Goal: Transaction & Acquisition: Purchase product/service

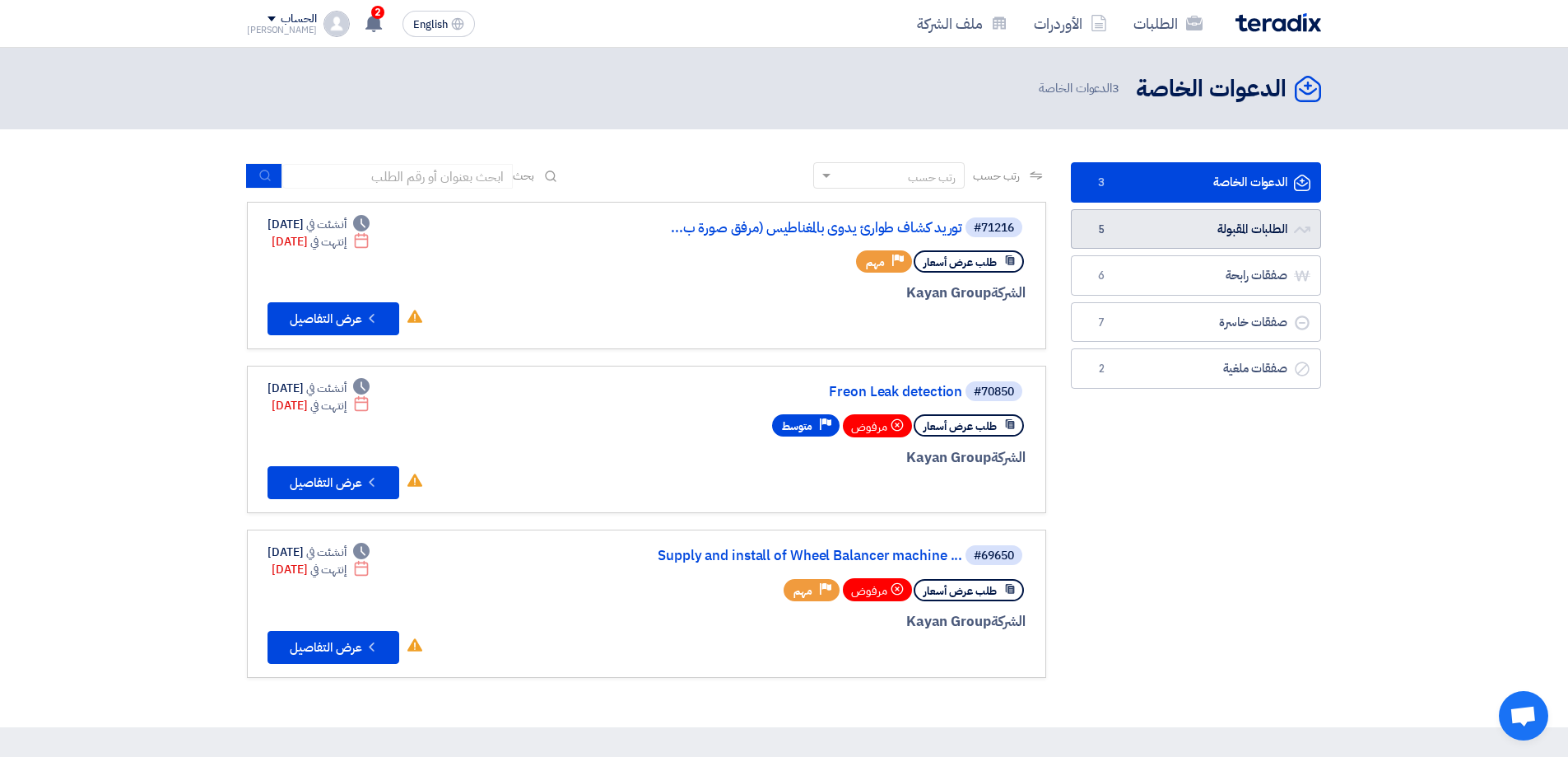
click at [1303, 222] on icon "الطلبات المقبولة" at bounding box center [1302, 229] width 16 height 16
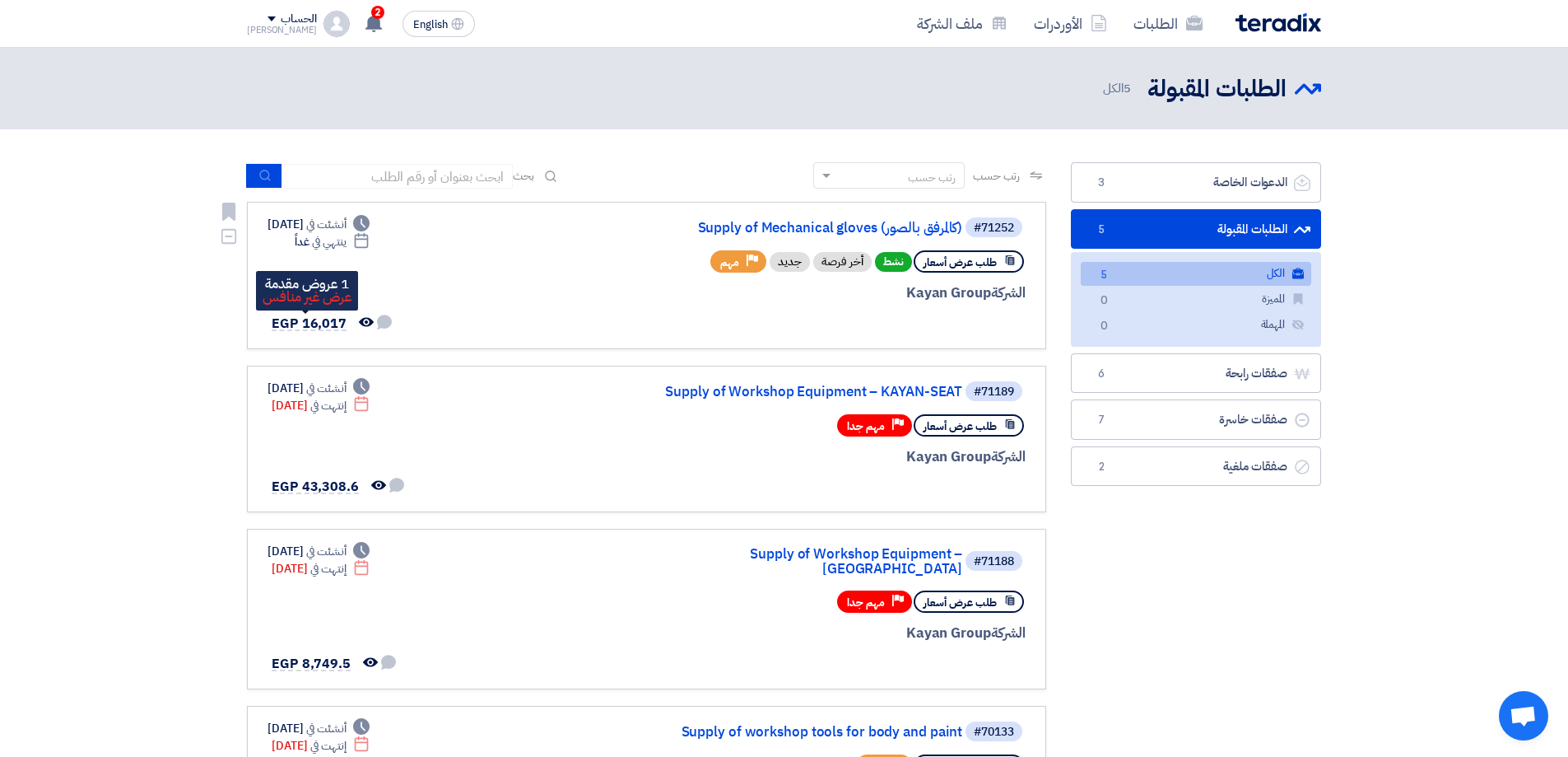
click at [326, 328] on span "EGP 16,017" at bounding box center [309, 323] width 75 height 20
click at [888, 220] on div "#71252 Supply of Mechanical gloves (كالمرفق بالصور)" at bounding box center [827, 227] width 396 height 23
click at [887, 224] on link "Supply of Mechanical gloves (كالمرفق بالصور)" at bounding box center [797, 228] width 329 height 15
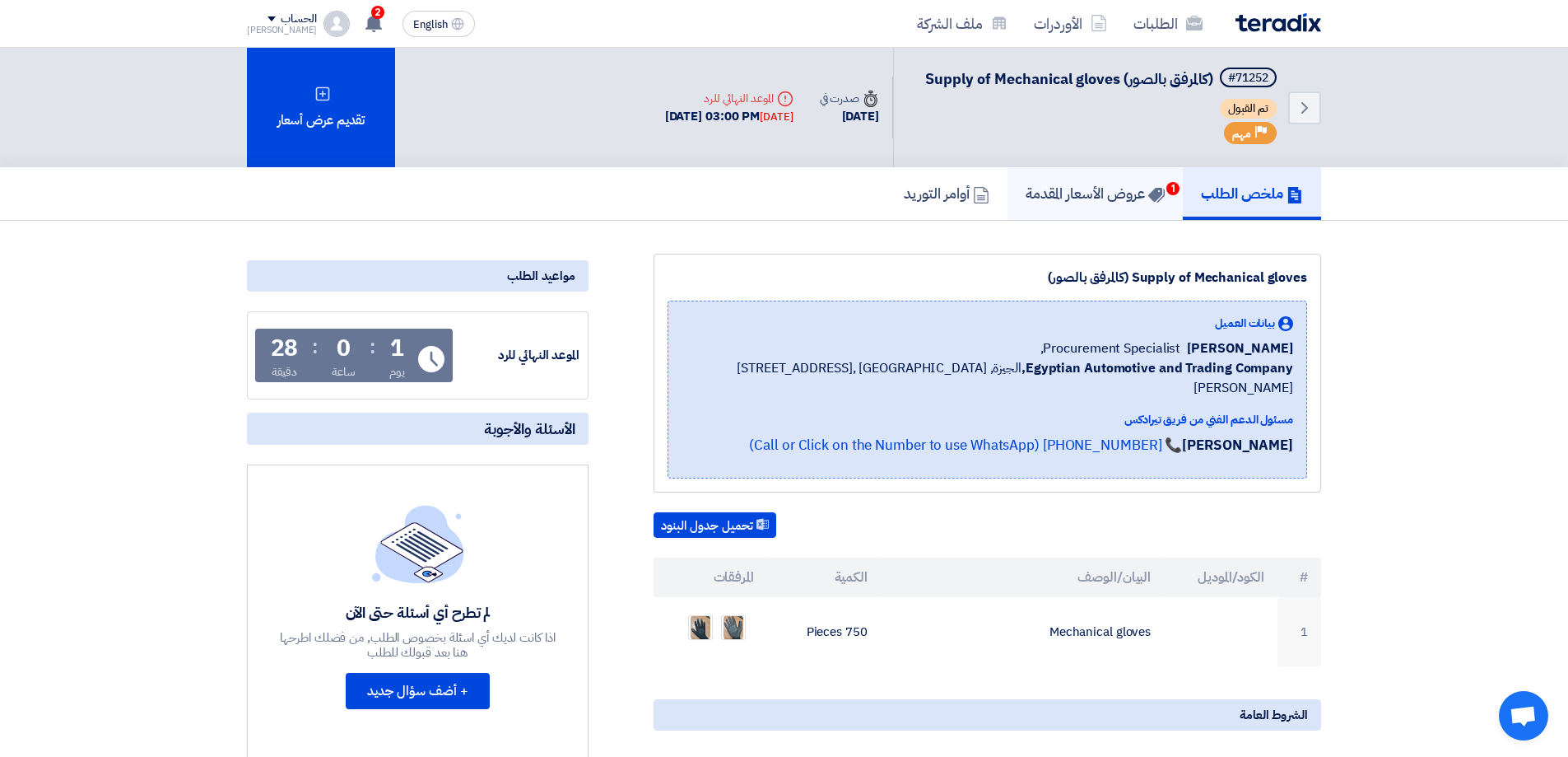
click at [1140, 201] on h5 "عروض الأسعار المقدمة 1" at bounding box center [1094, 193] width 139 height 19
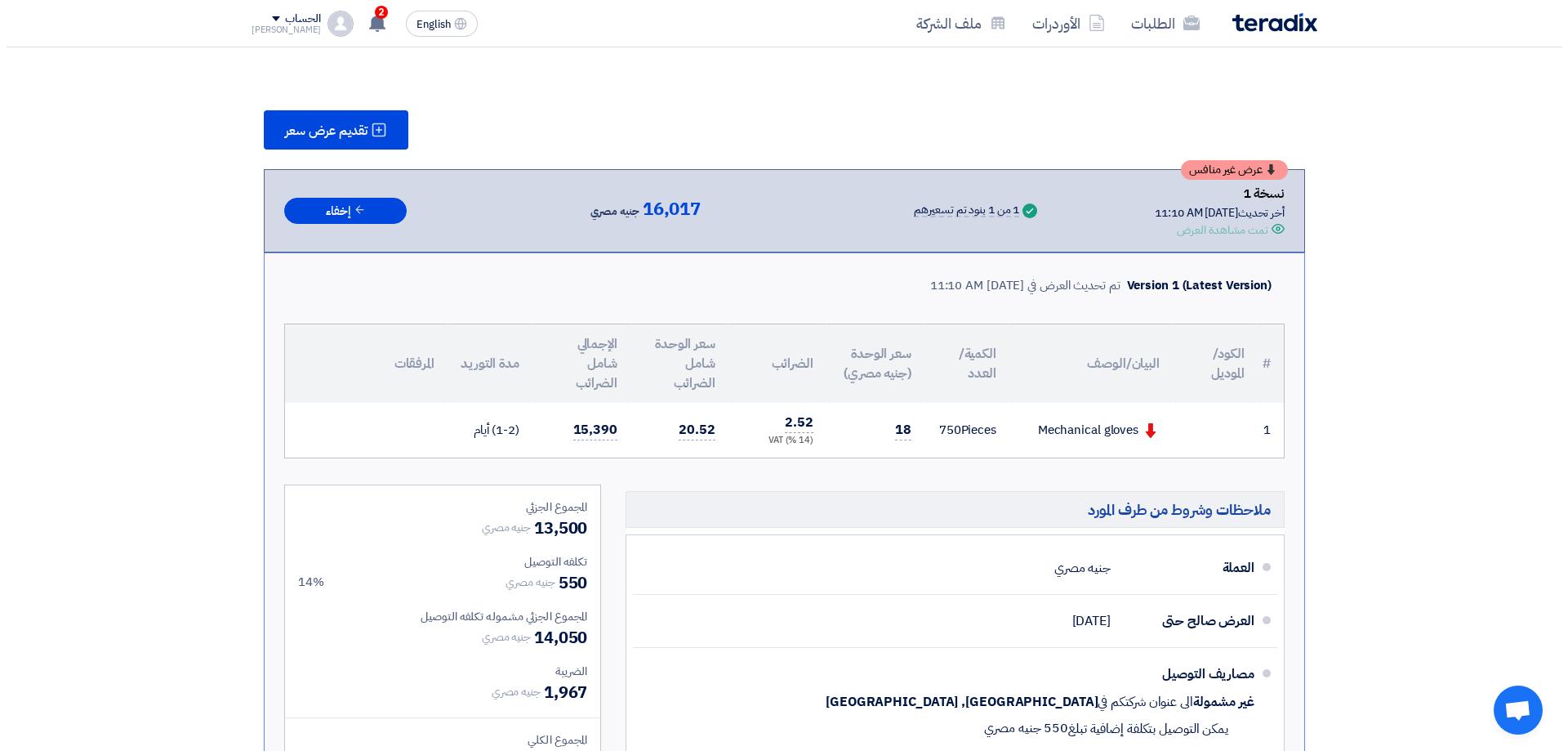
scroll to position [163, 0]
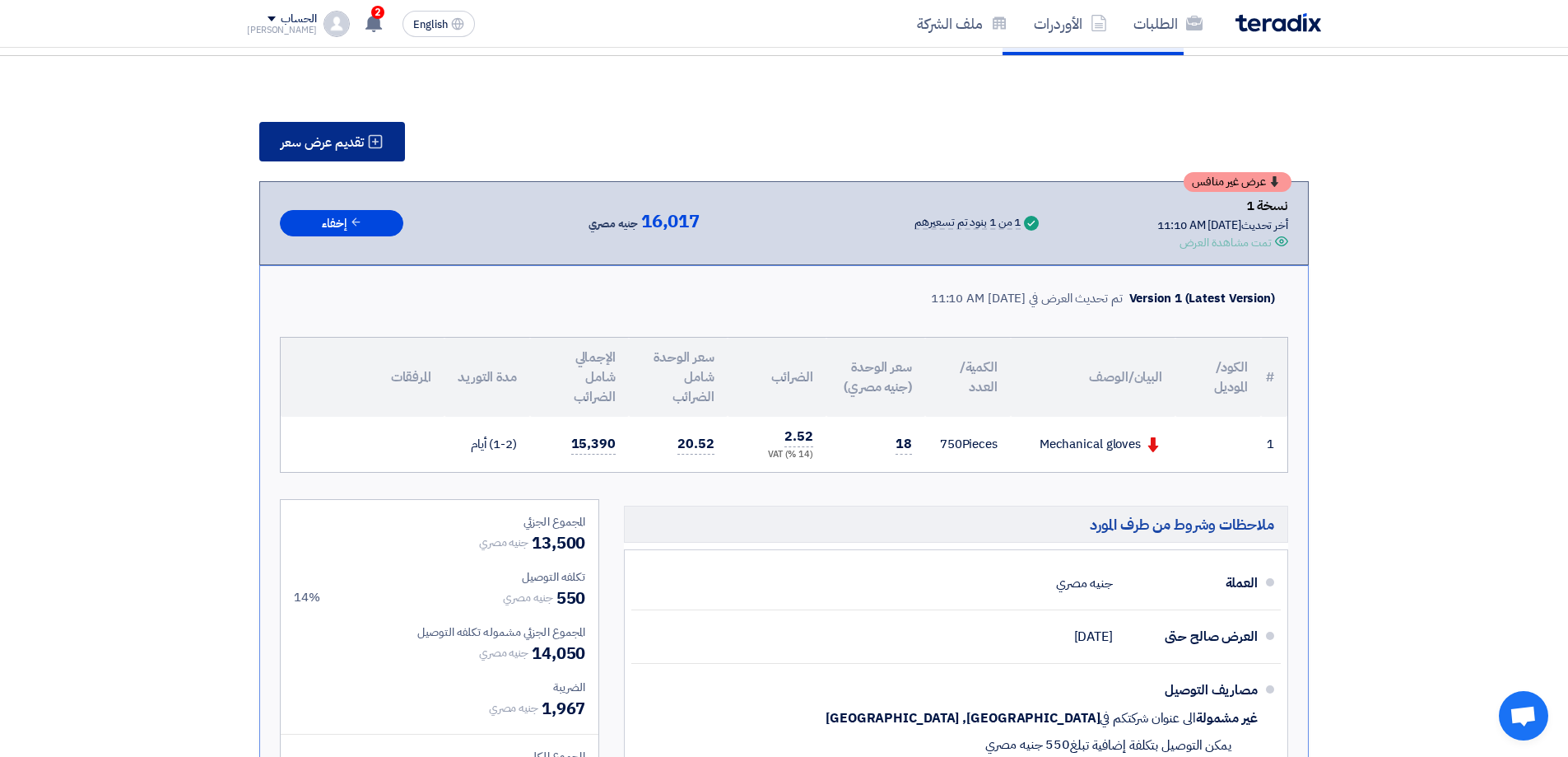
click at [361, 155] on button "تقديم عرض سعر" at bounding box center [332, 142] width 145 height 40
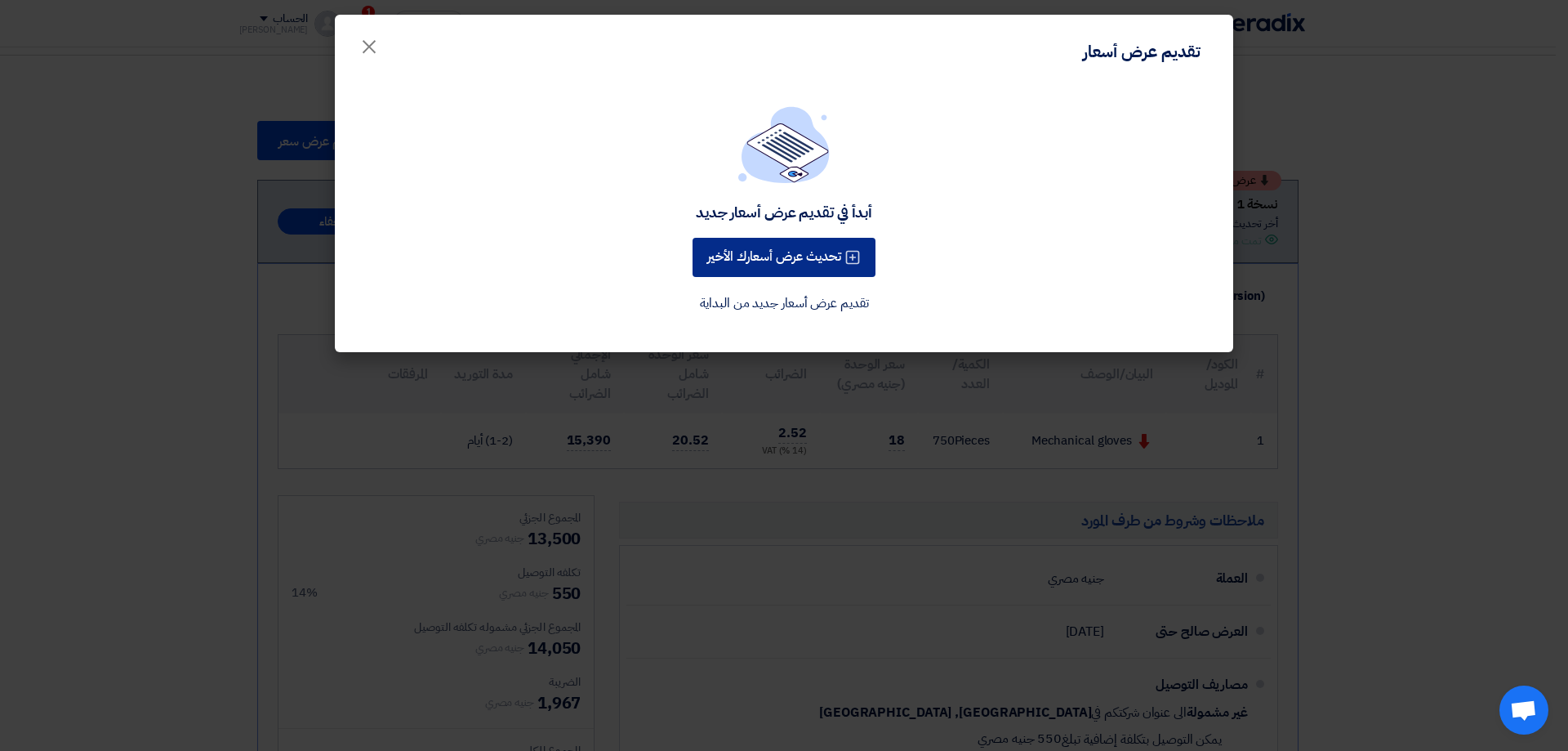
click at [826, 259] on button "تحديث عرض أسعارك الأخير" at bounding box center [784, 258] width 183 height 39
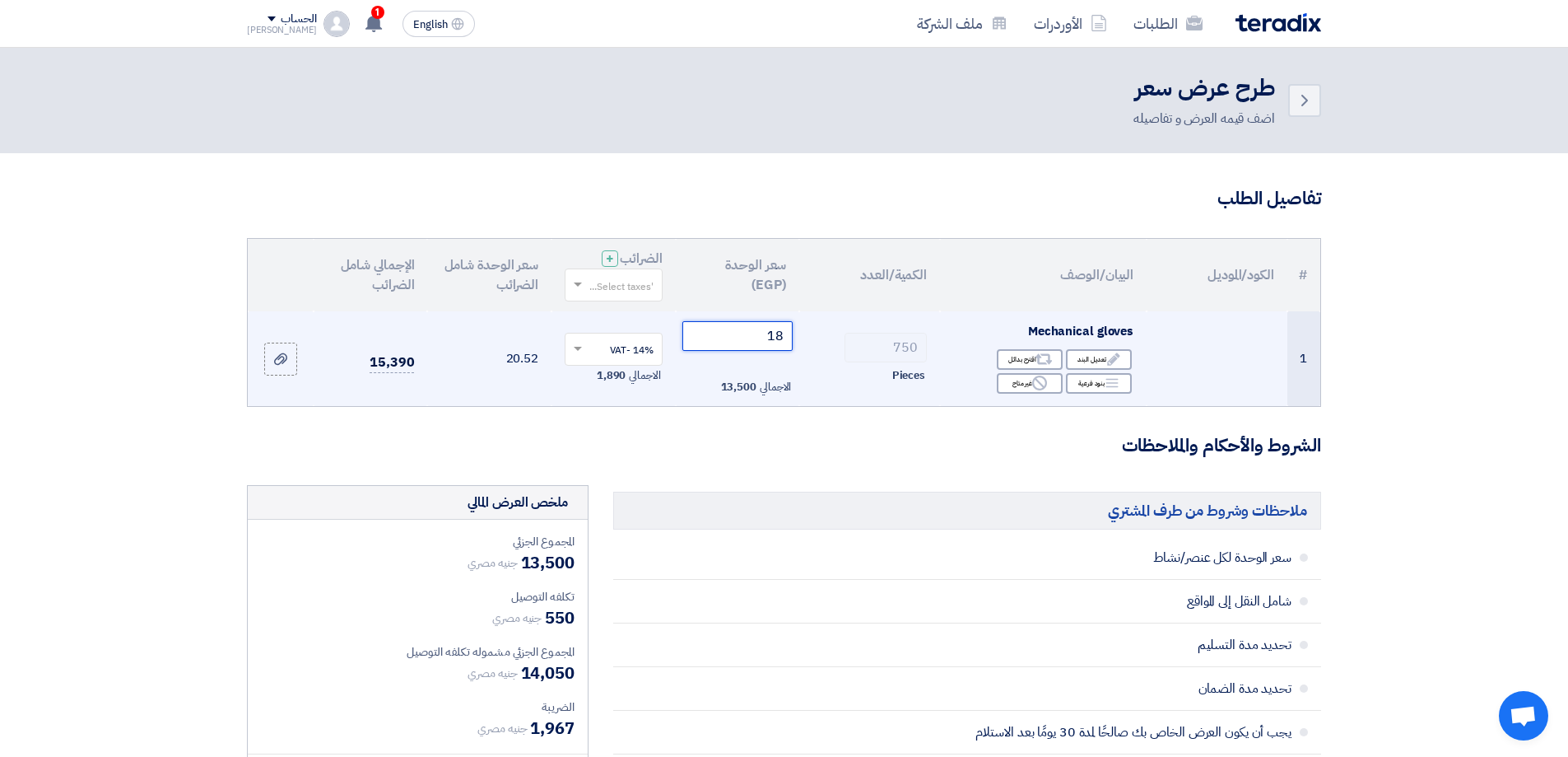
click at [776, 335] on input "18" at bounding box center [738, 335] width 111 height 29
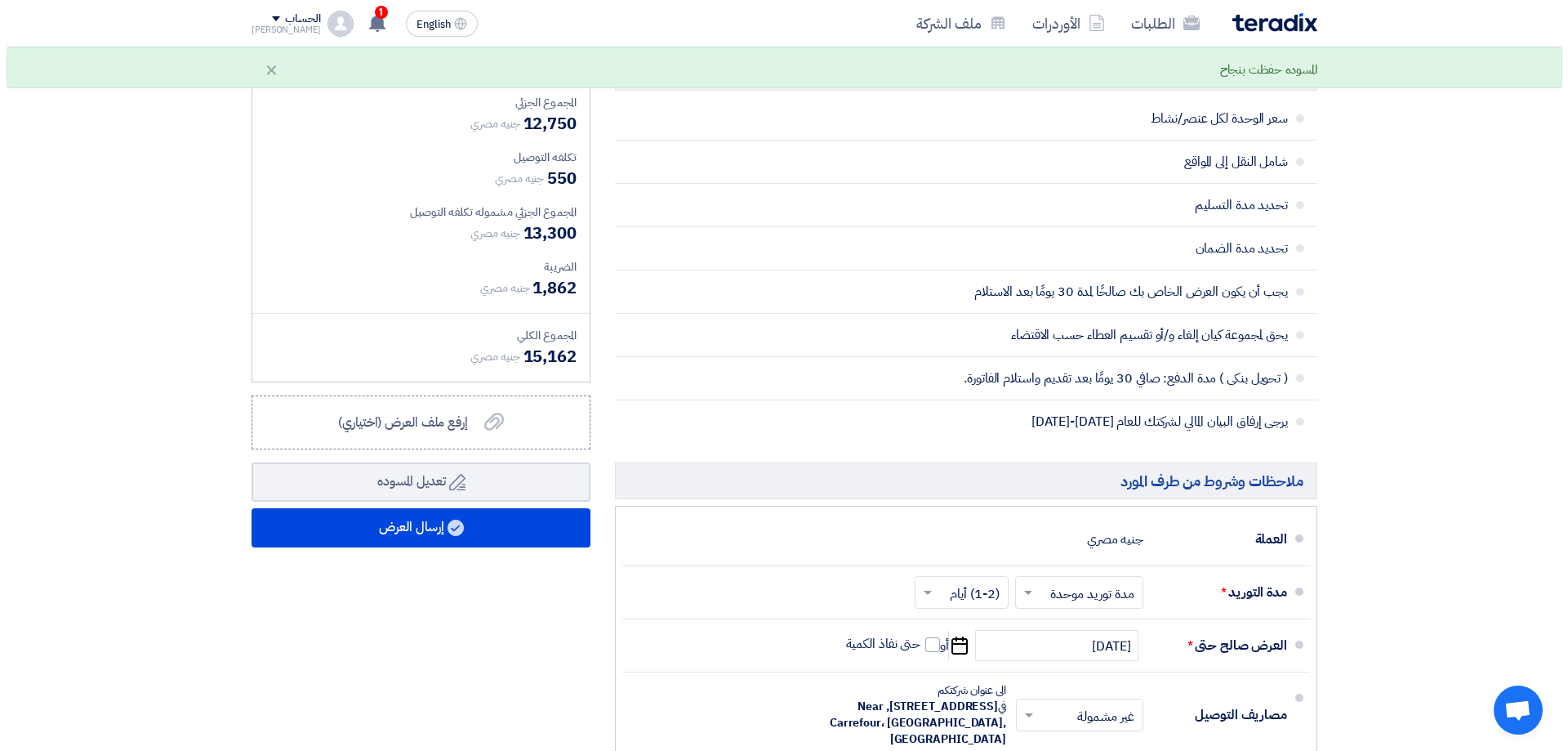
scroll to position [490, 0]
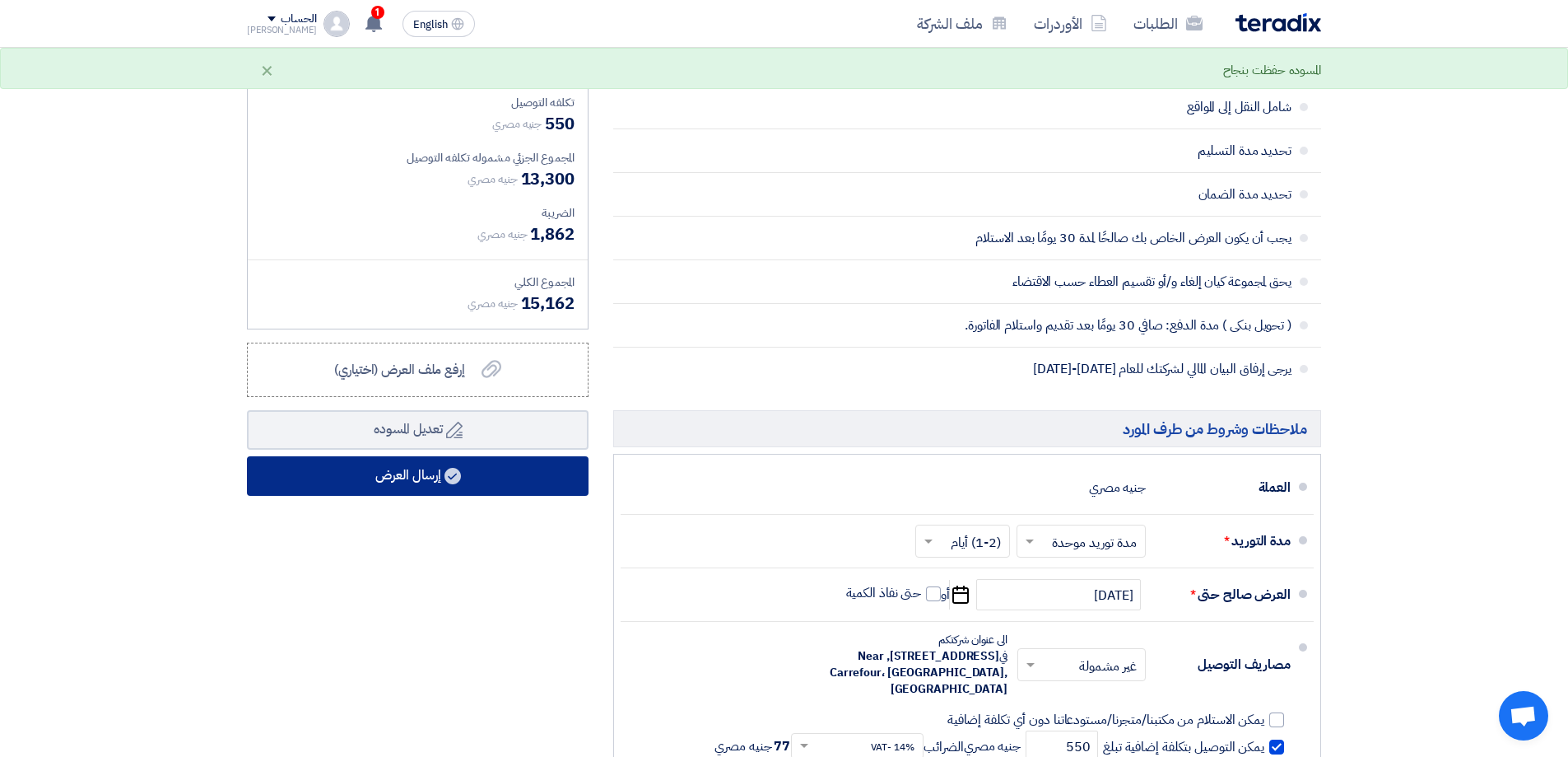
type input "17"
click at [456, 482] on use at bounding box center [452, 476] width 16 height 16
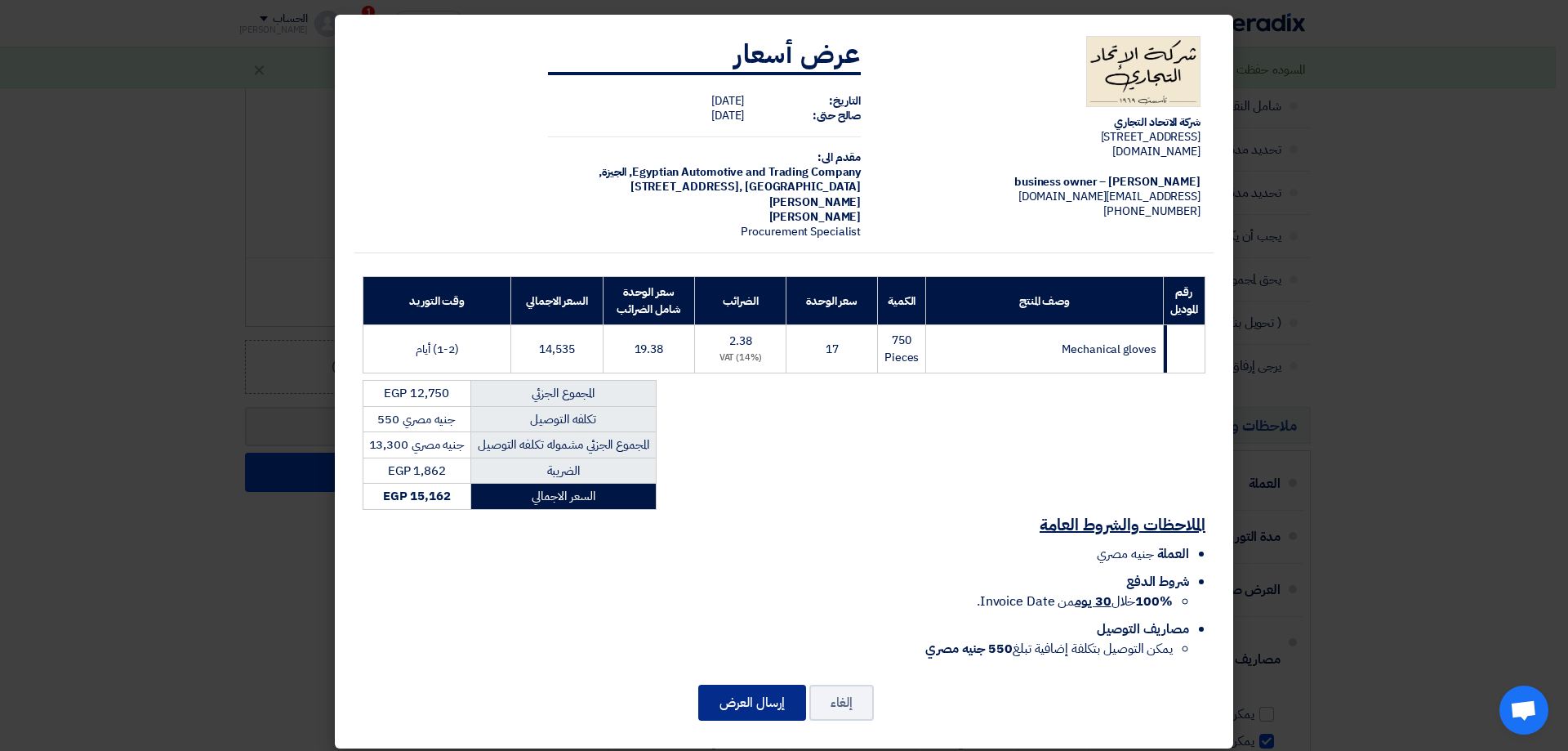
click at [727, 685] on button "إرسال العرض" at bounding box center [752, 702] width 108 height 36
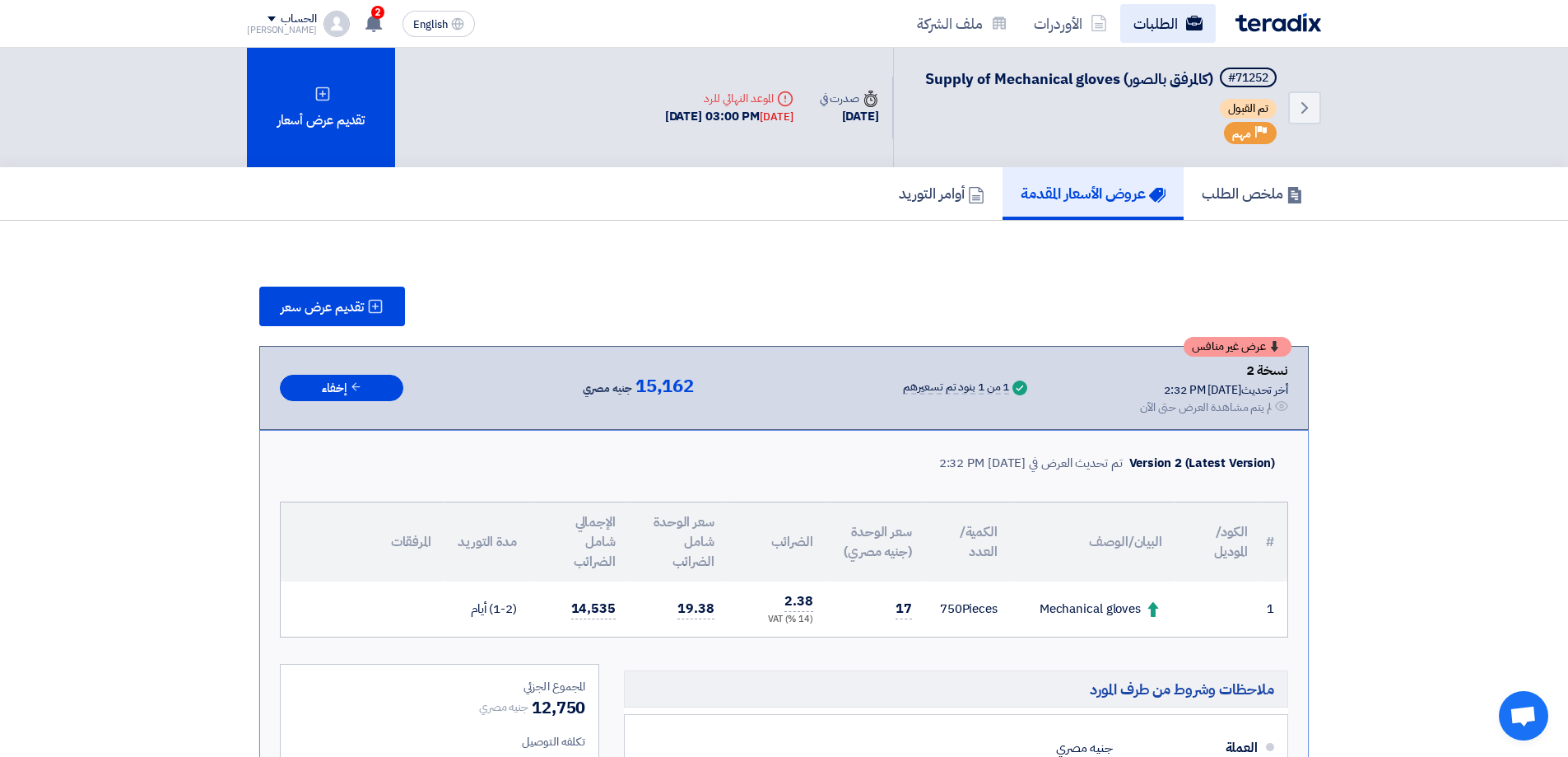
click at [1163, 19] on link "الطلبات" at bounding box center [1167, 23] width 95 height 39
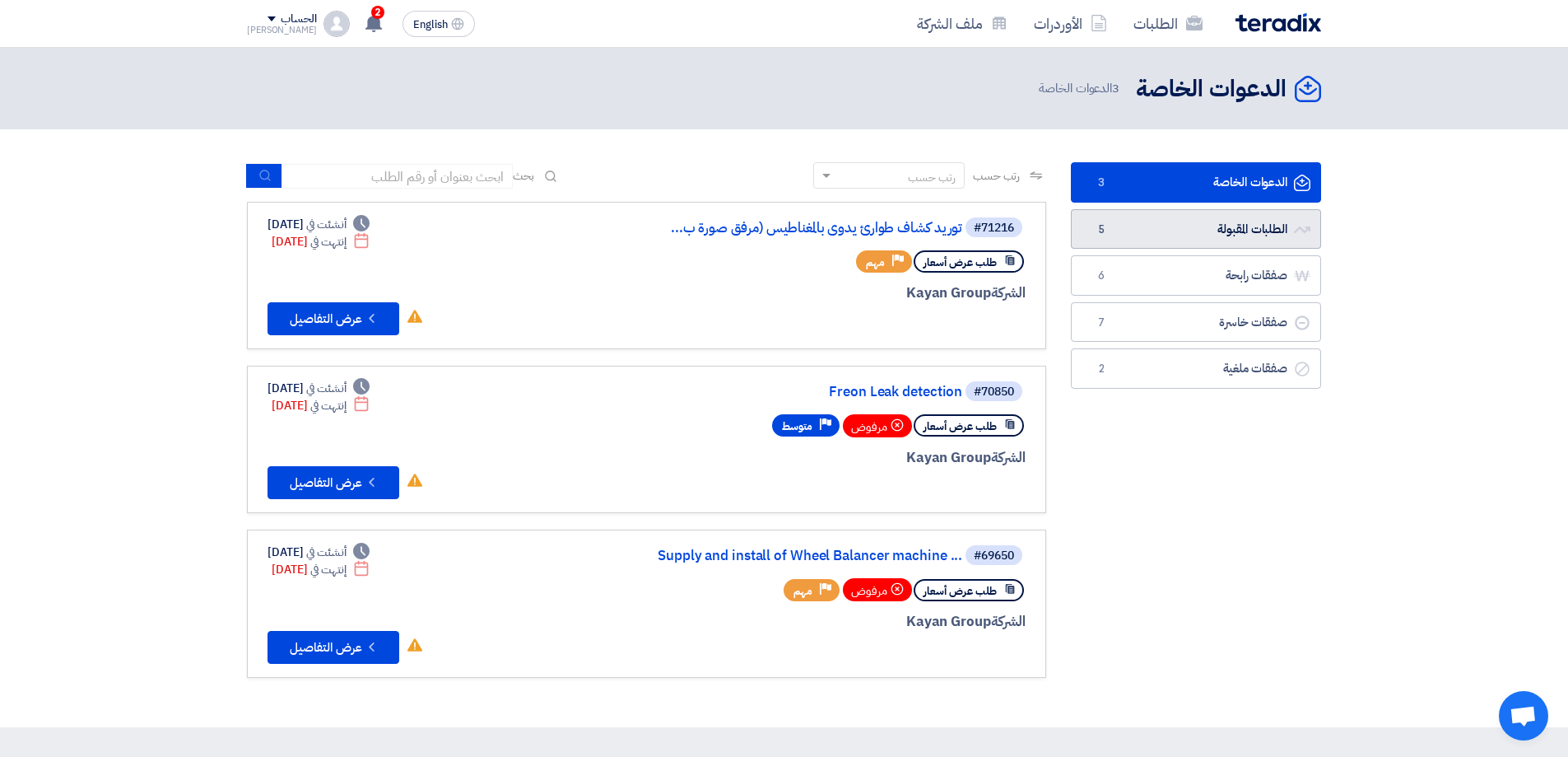
click at [1186, 235] on link "الطلبات المقبولة الطلبات المقبولة 5" at bounding box center [1195, 229] width 250 height 41
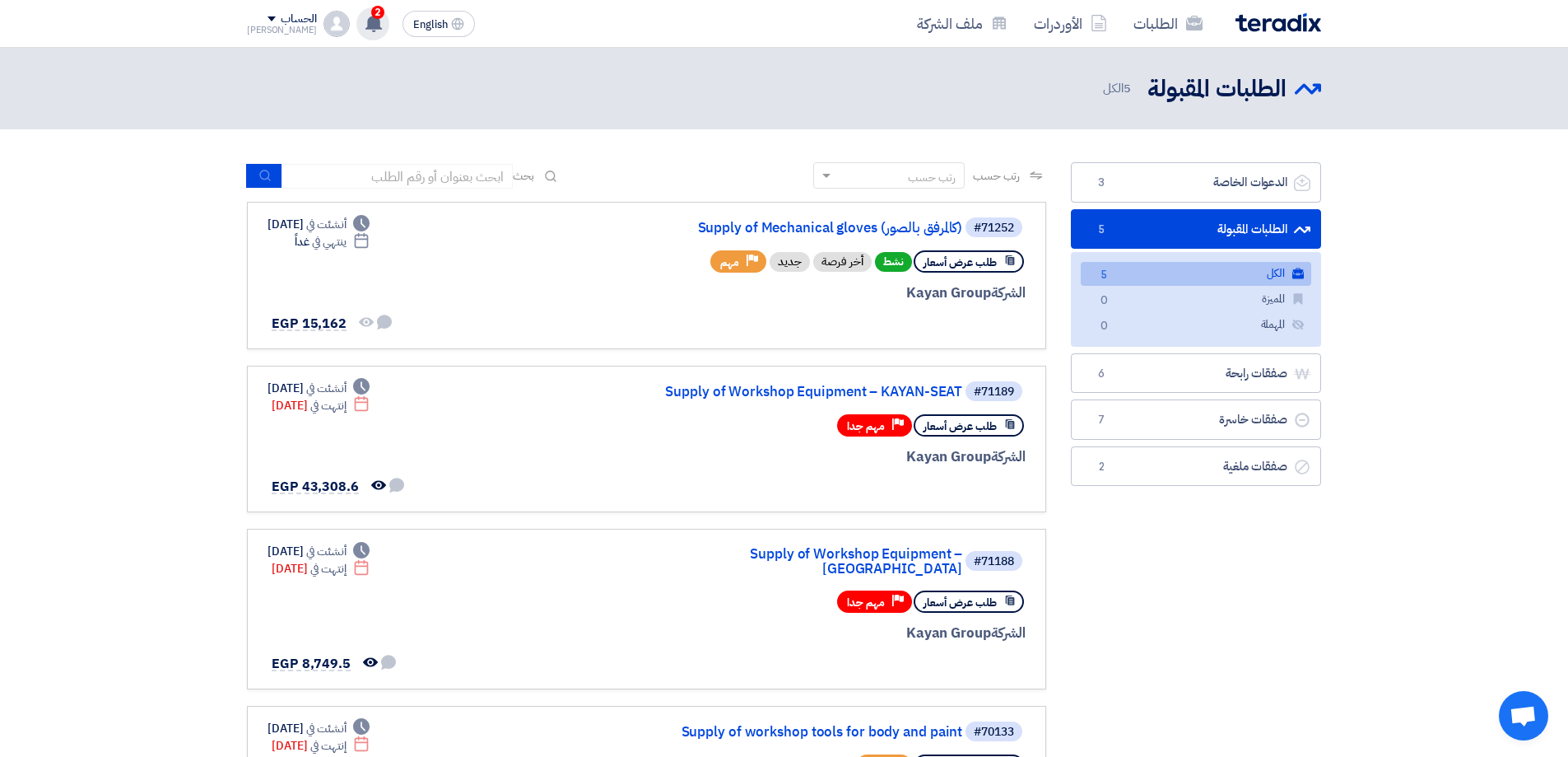
click at [365, 29] on use at bounding box center [373, 23] width 16 height 18
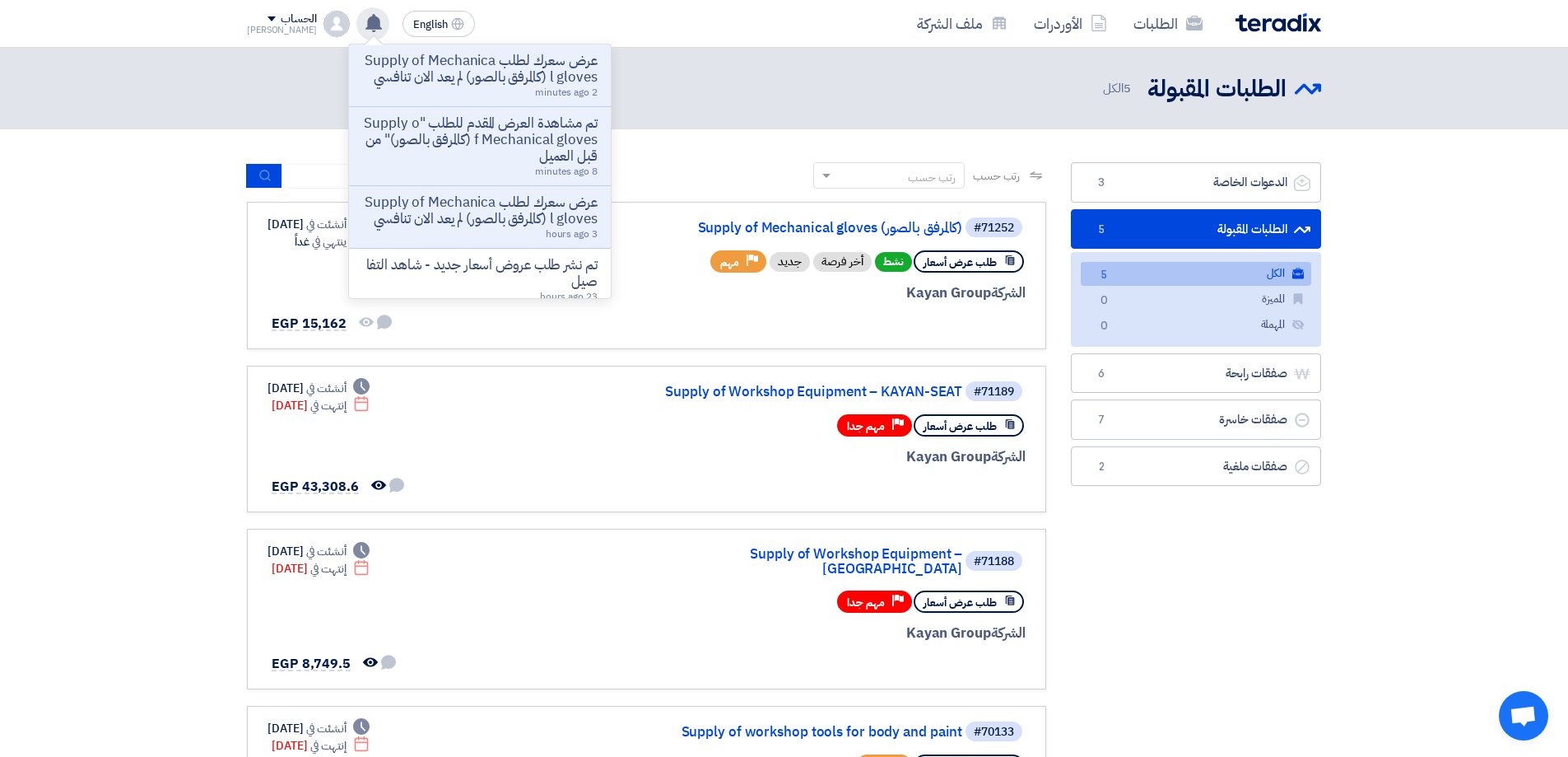
click at [365, 29] on use at bounding box center [373, 23] width 16 height 18
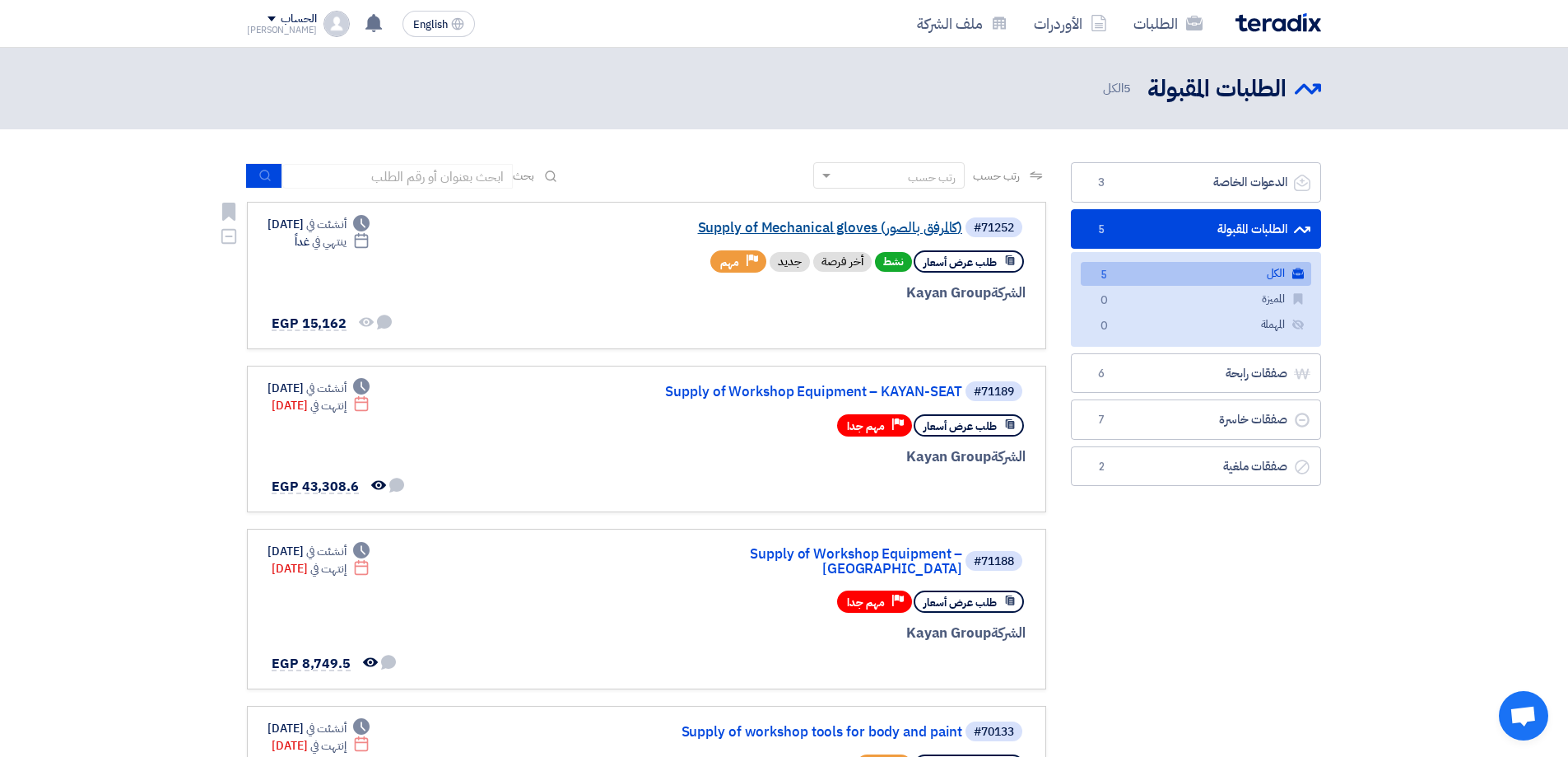
click at [906, 229] on link "Supply of Mechanical gloves (كالمرفق بالصور)" at bounding box center [797, 228] width 329 height 15
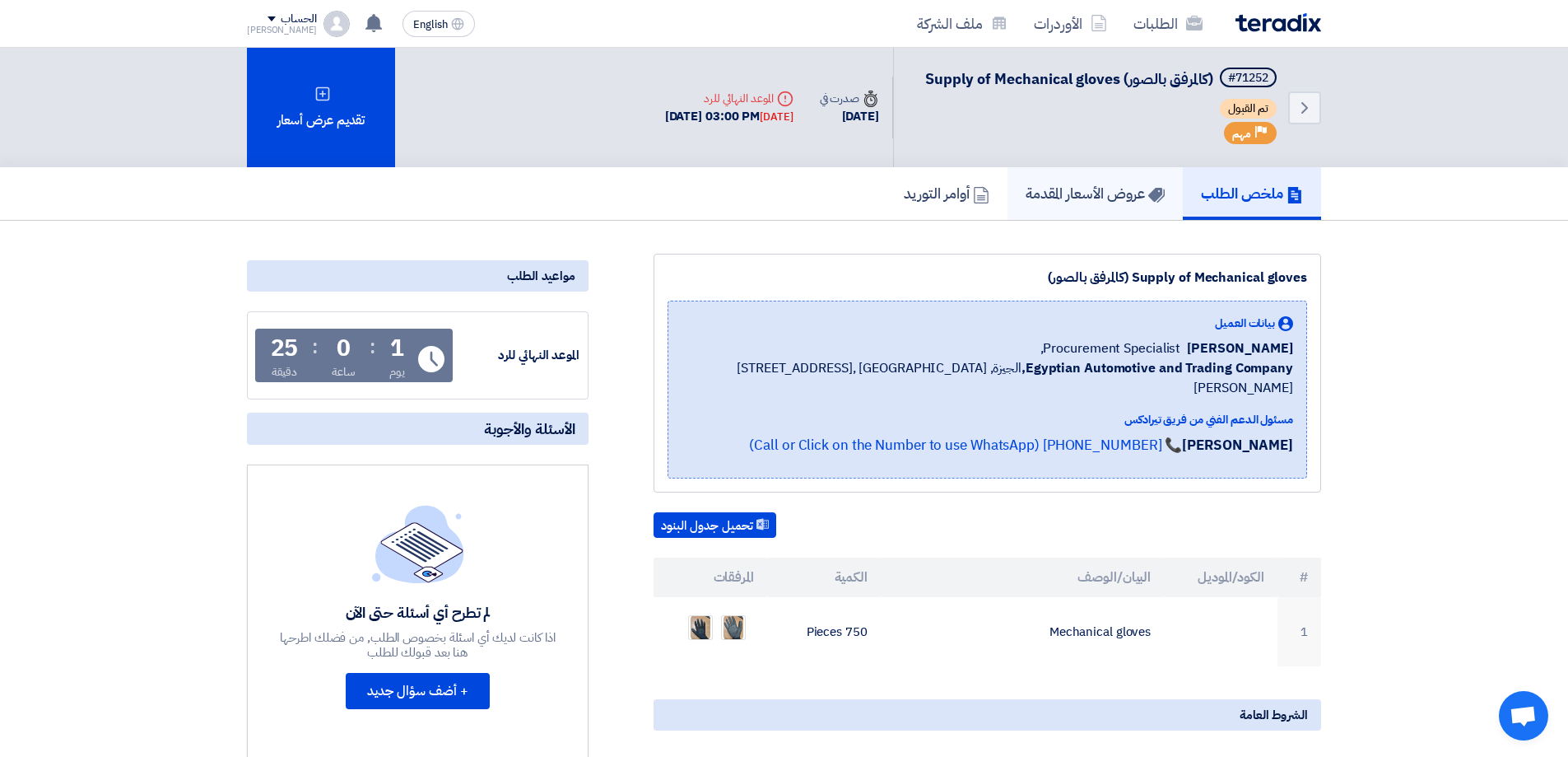
click at [1067, 185] on h5 "عروض الأسعار المقدمة" at bounding box center [1094, 193] width 139 height 19
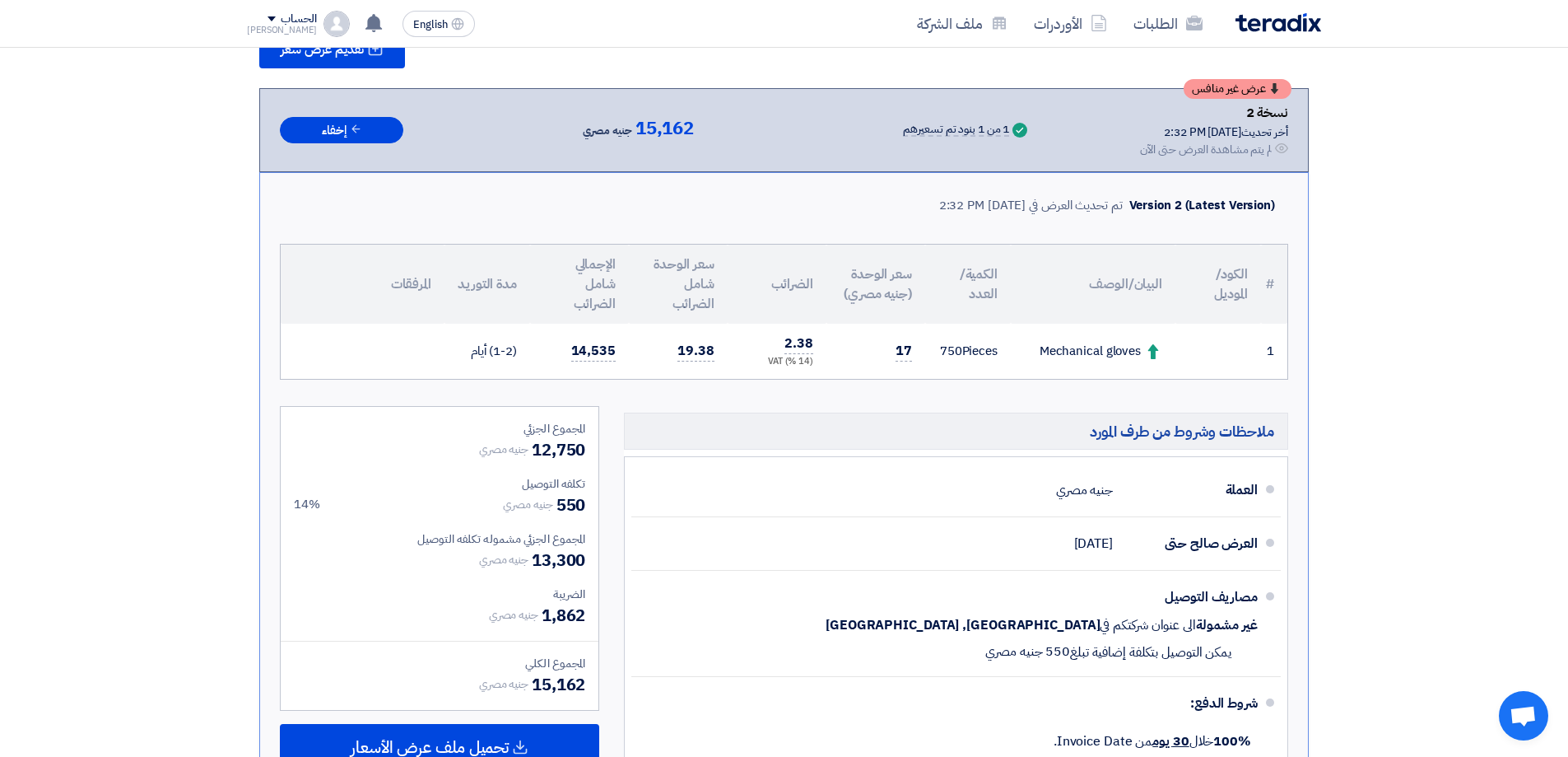
scroll to position [247, 0]
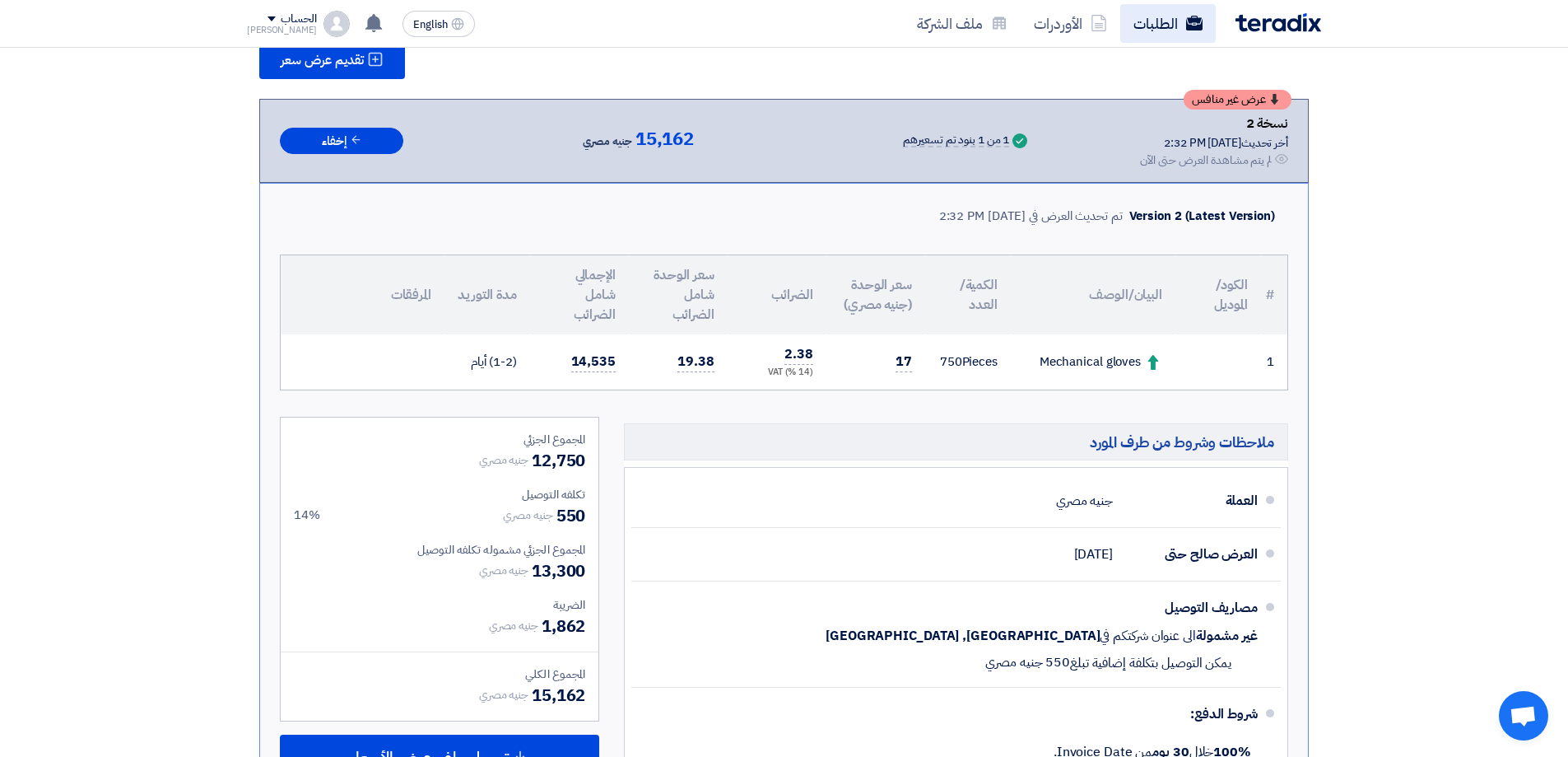
click at [1176, 25] on link "الطلبات" at bounding box center [1167, 23] width 95 height 39
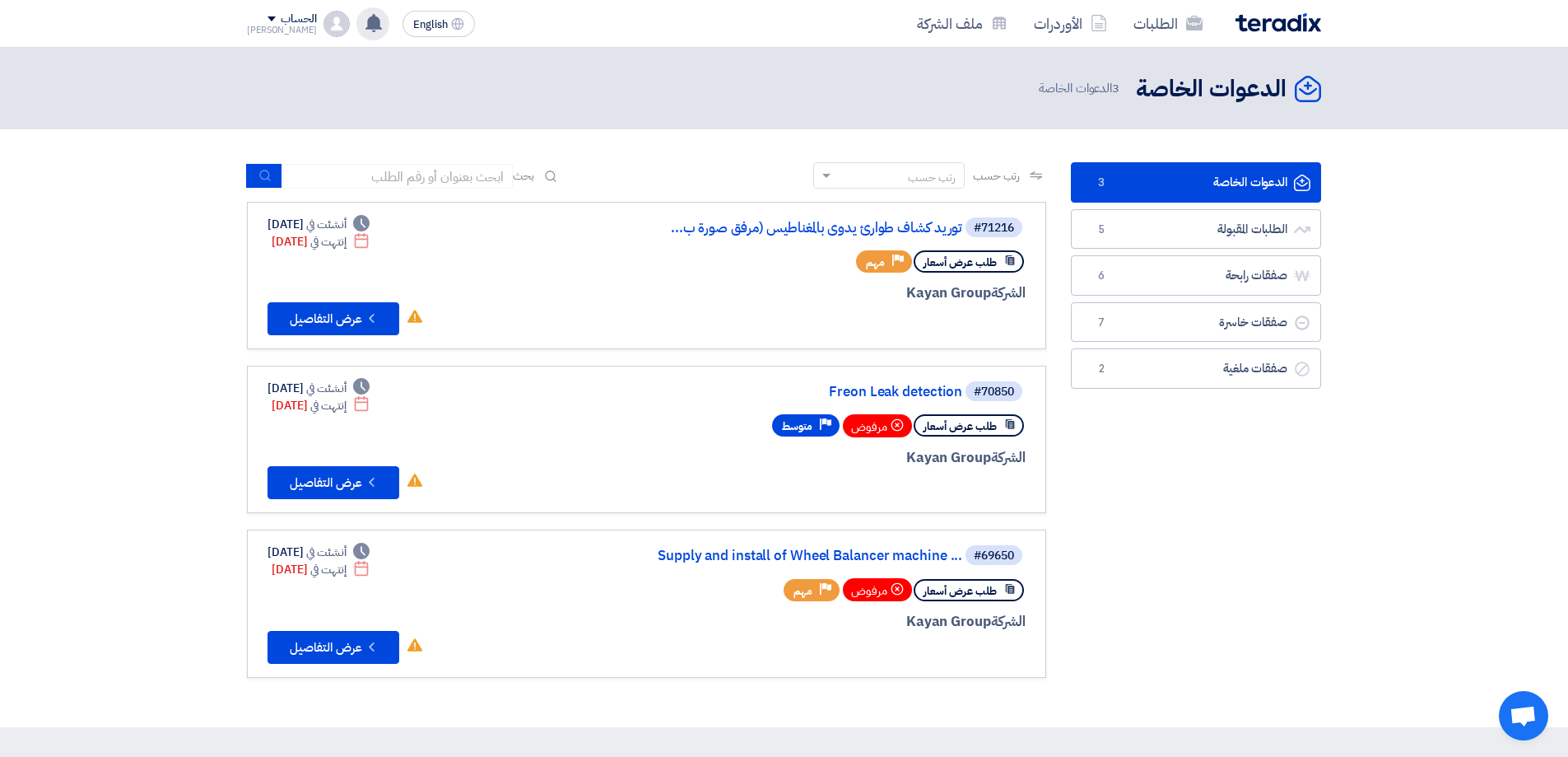
click at [365, 24] on icon at bounding box center [374, 23] width 18 height 18
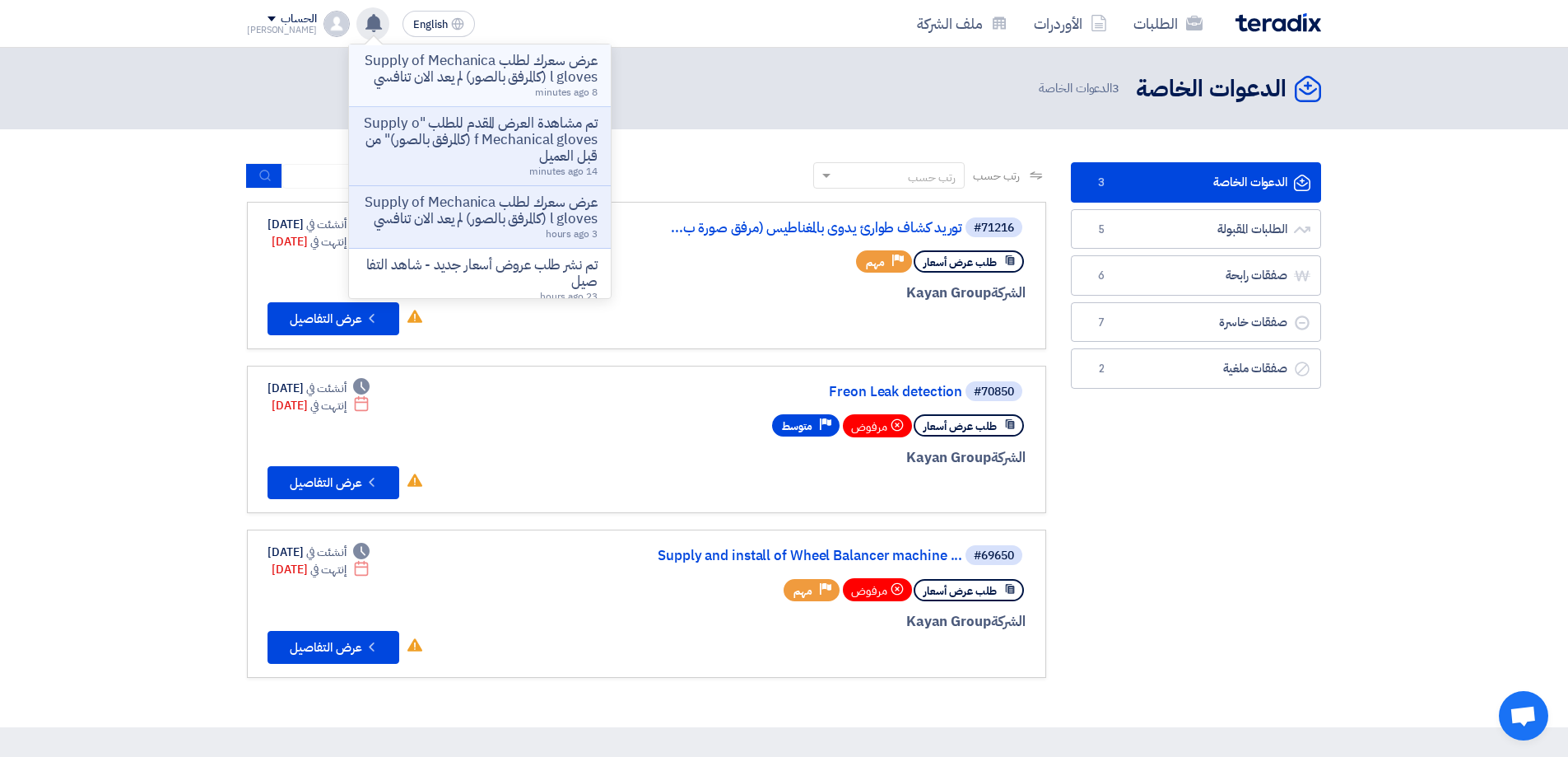
click at [418, 75] on p "عرض سعرك لطلب Supply of Mechanical gloves (كالمرفق بالصور) لم يعد الان تنافسي" at bounding box center [480, 69] width 236 height 33
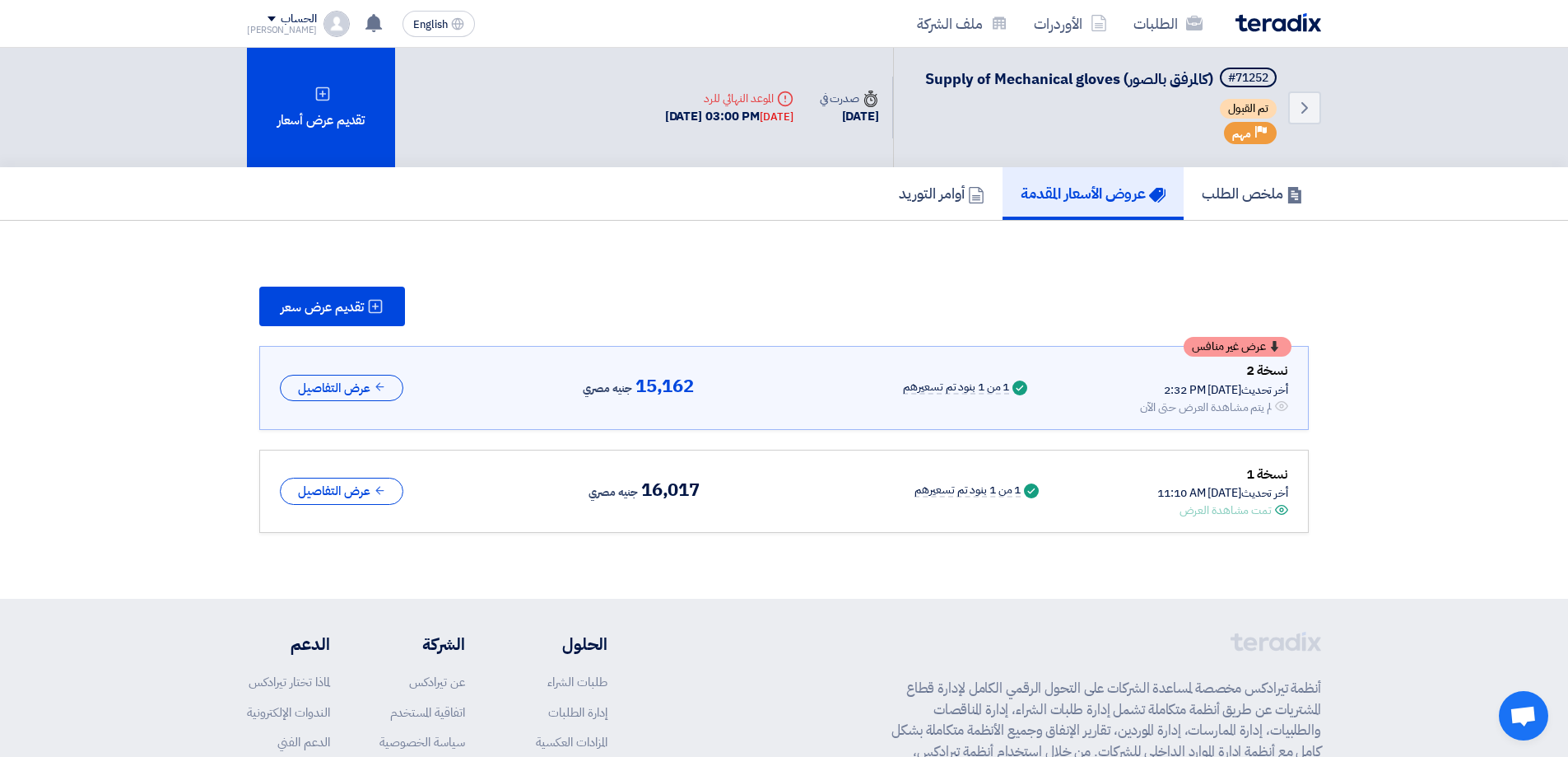
scroll to position [9, 0]
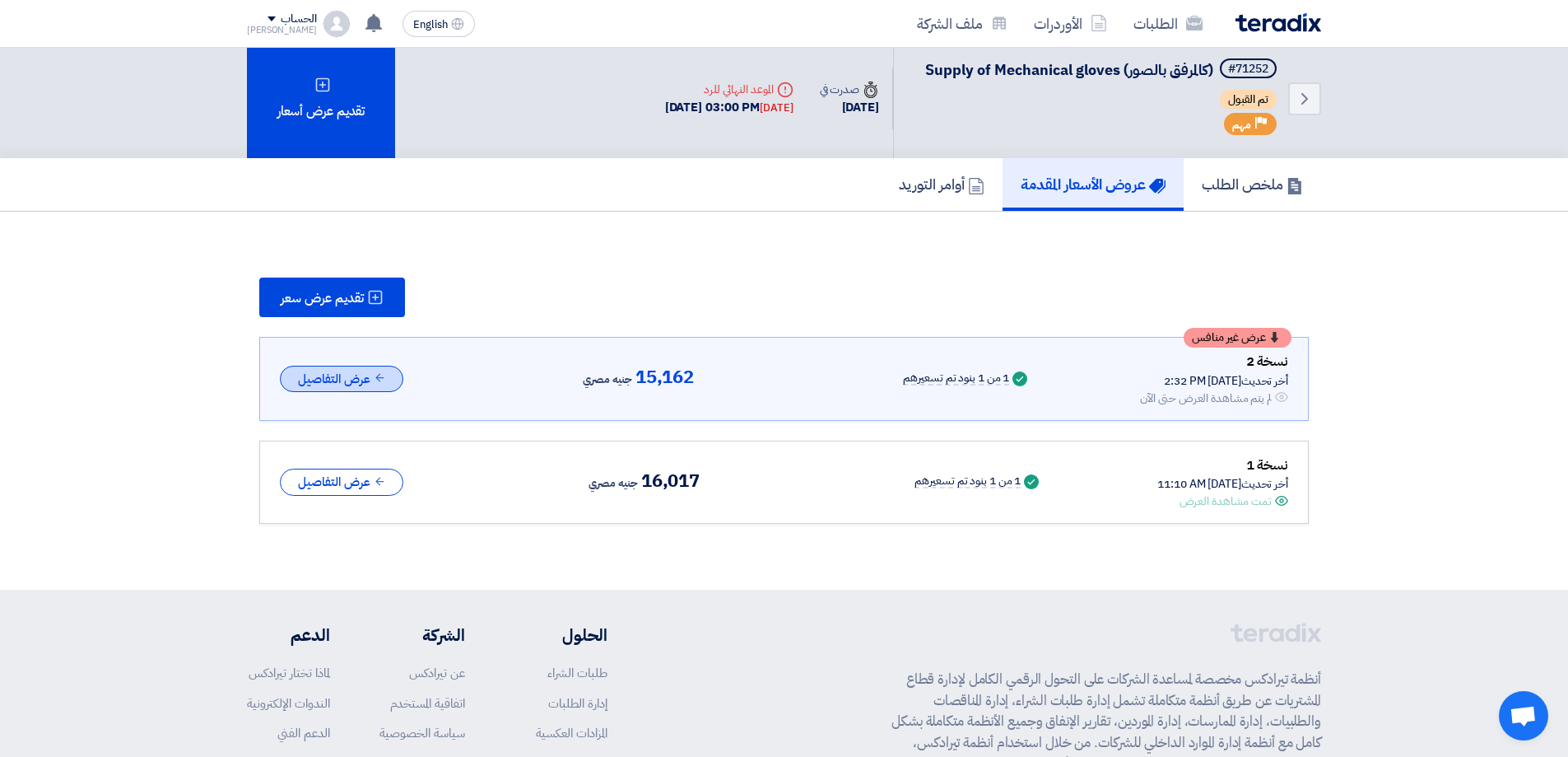
click at [357, 390] on button "عرض التفاصيل" at bounding box center [342, 378] width 124 height 27
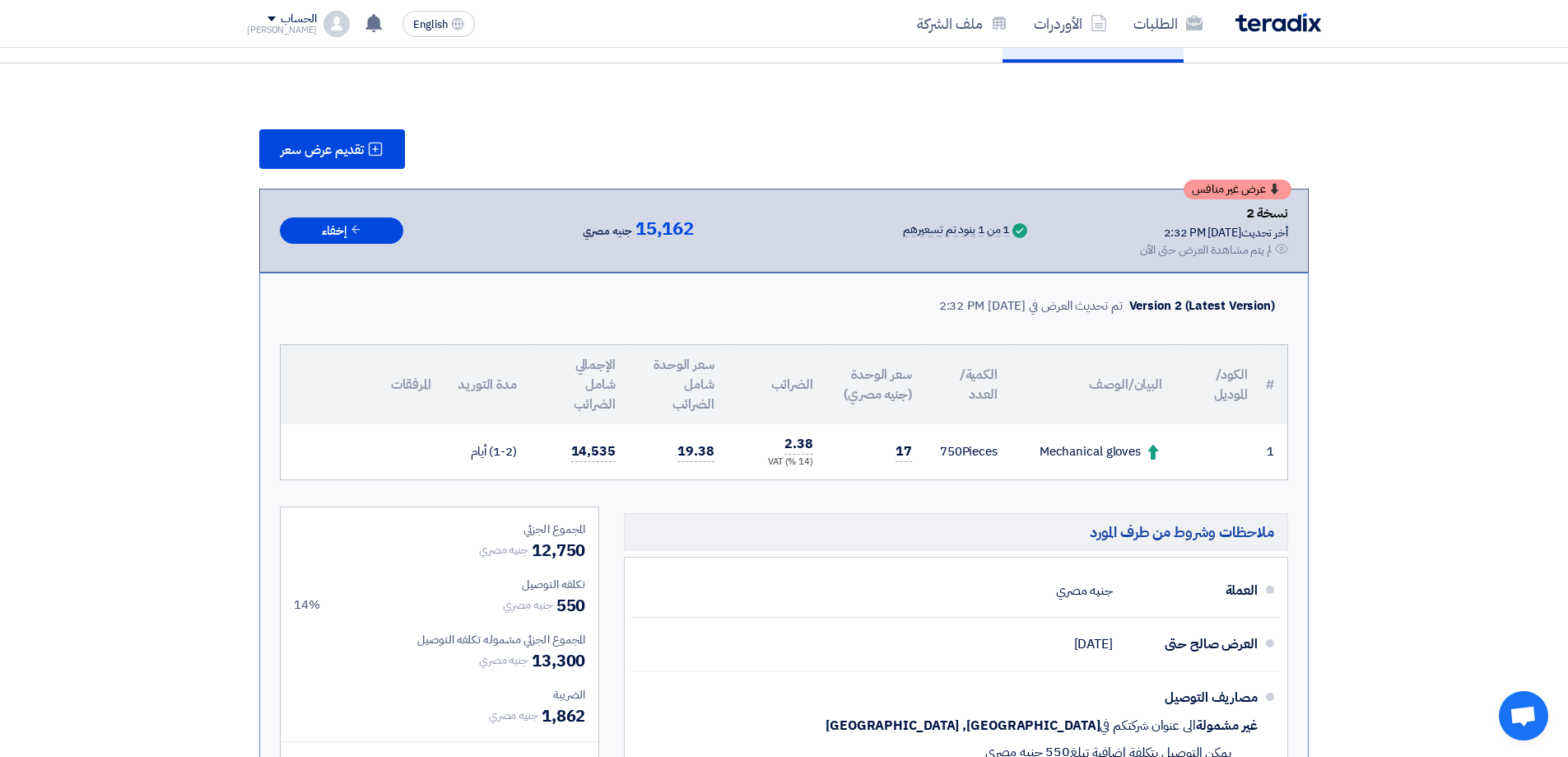
scroll to position [92, 0]
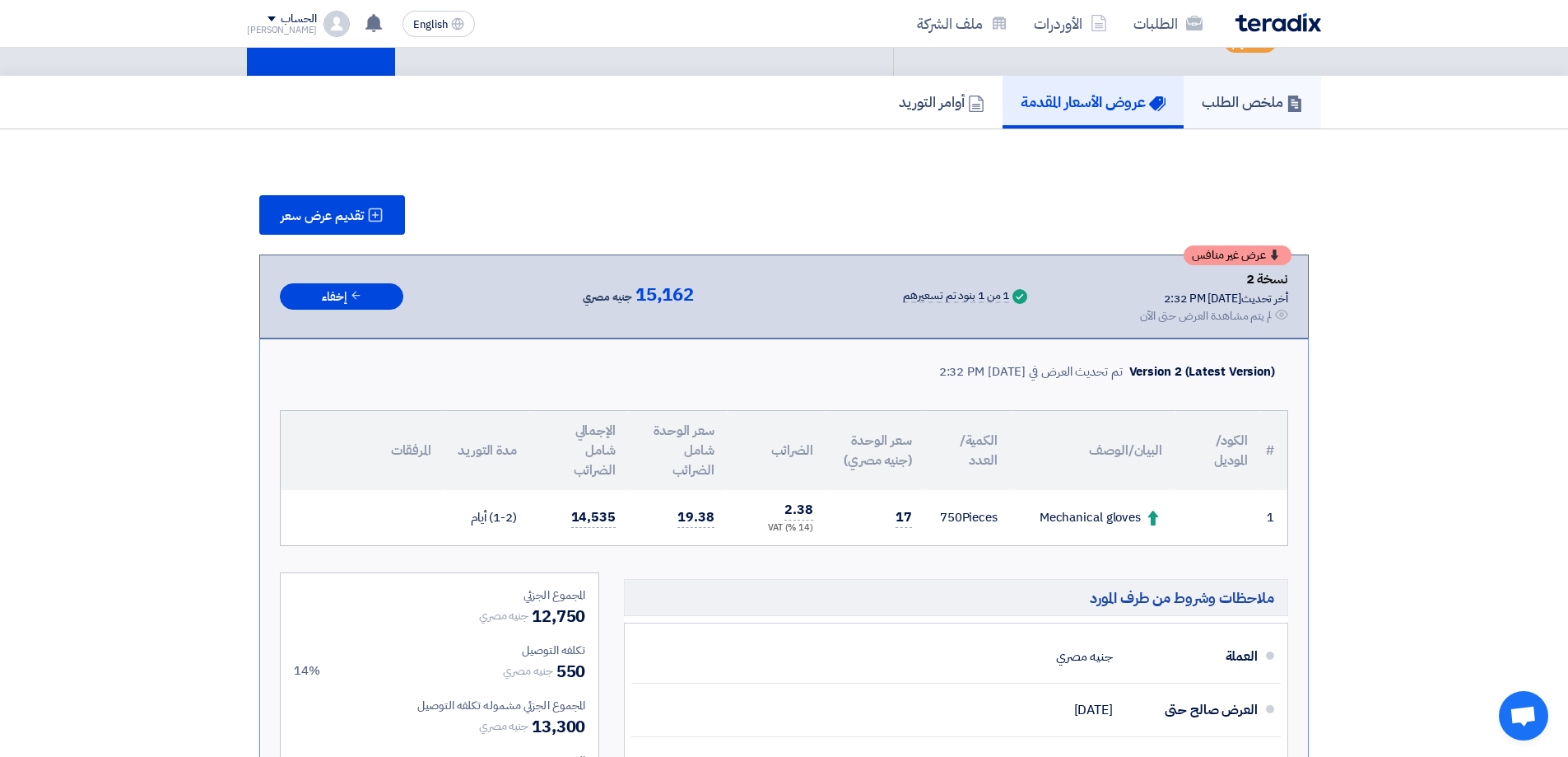
click at [1278, 104] on h5 "ملخص الطلب" at bounding box center [1252, 102] width 101 height 19
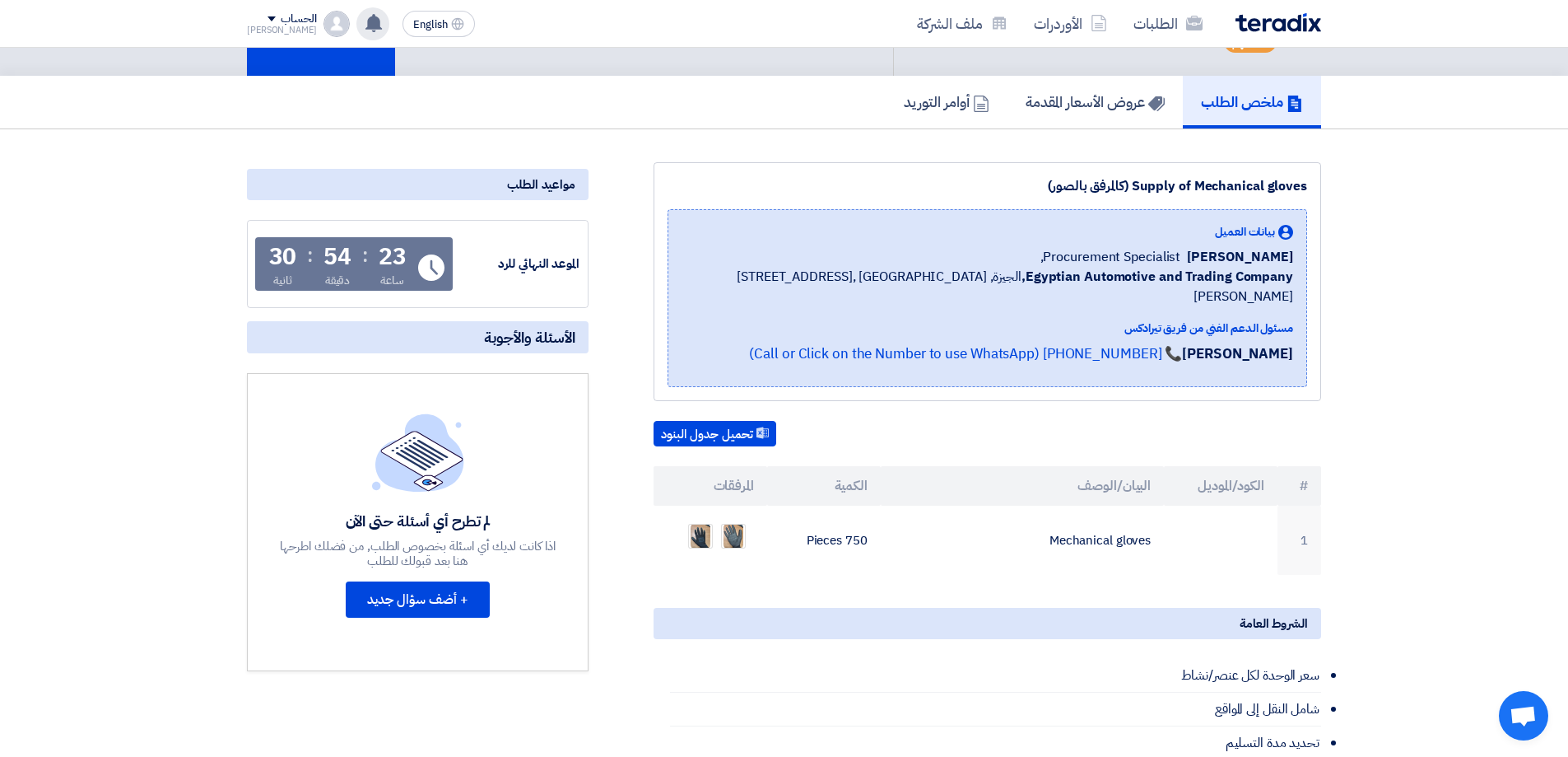
click at [365, 22] on icon at bounding box center [374, 23] width 18 height 18
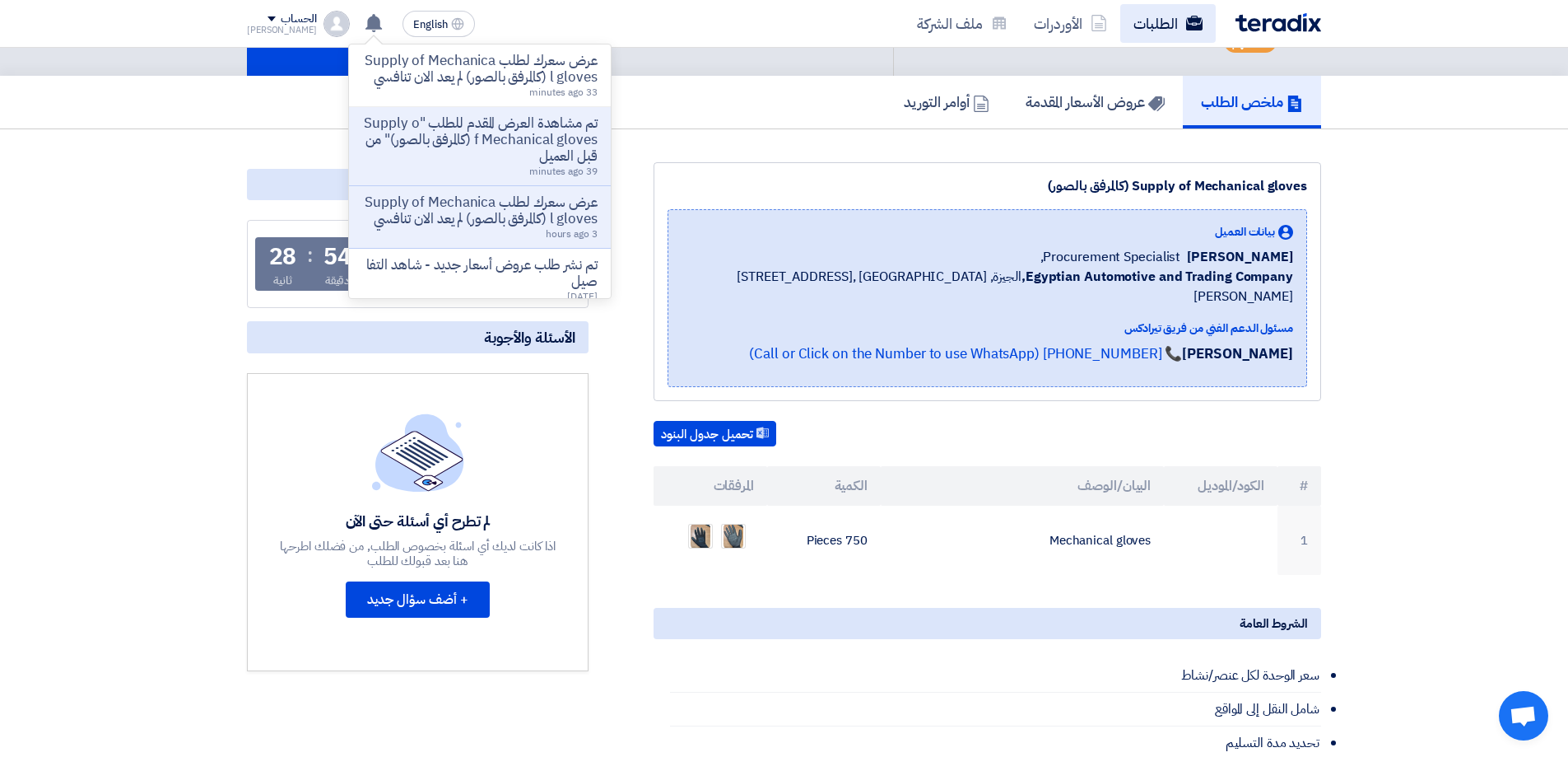
click at [1148, 25] on link "الطلبات" at bounding box center [1167, 23] width 95 height 39
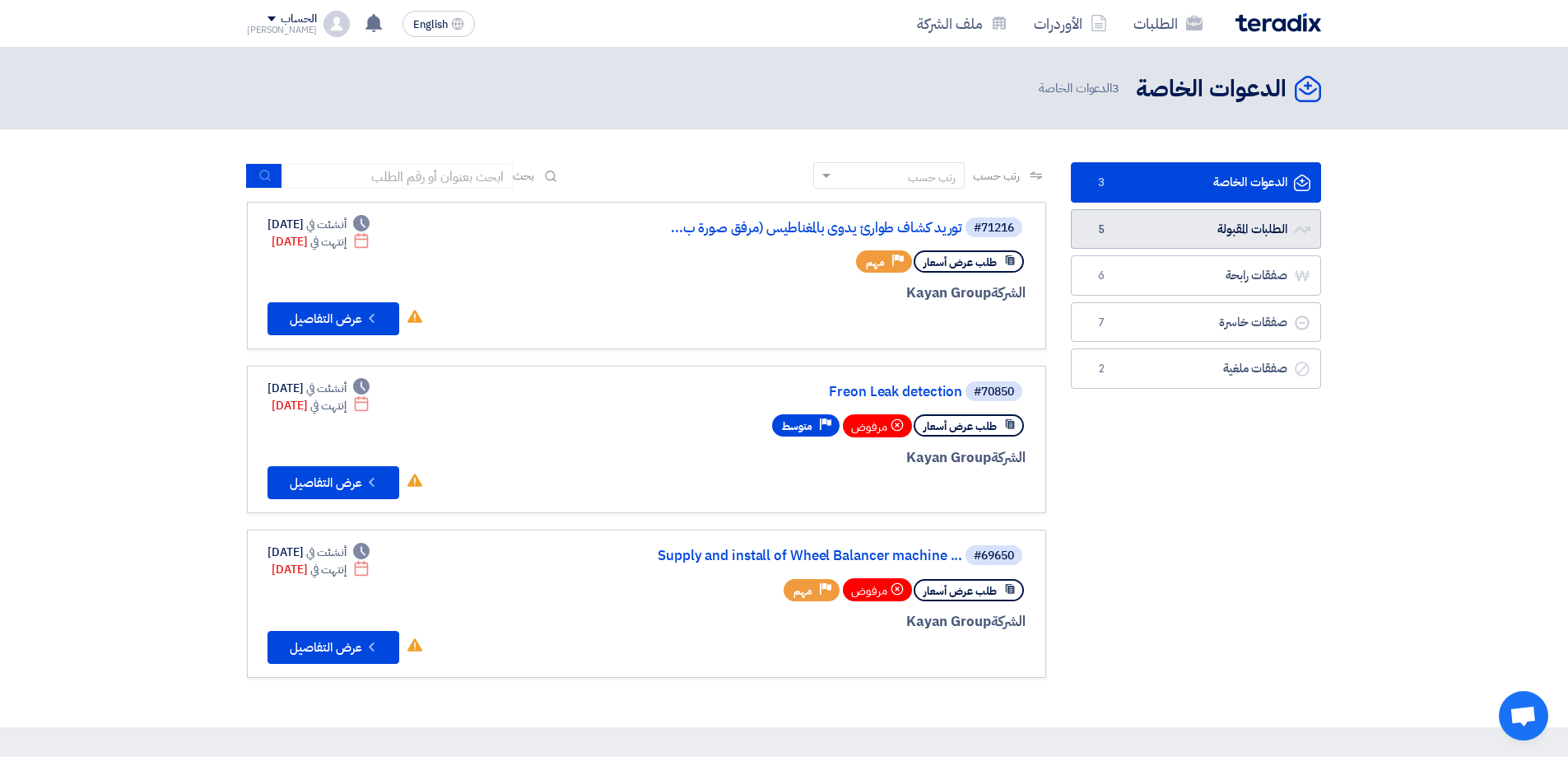
click at [1235, 221] on link "الطلبات المقبولة الطلبات المقبولة 5" at bounding box center [1195, 229] width 250 height 41
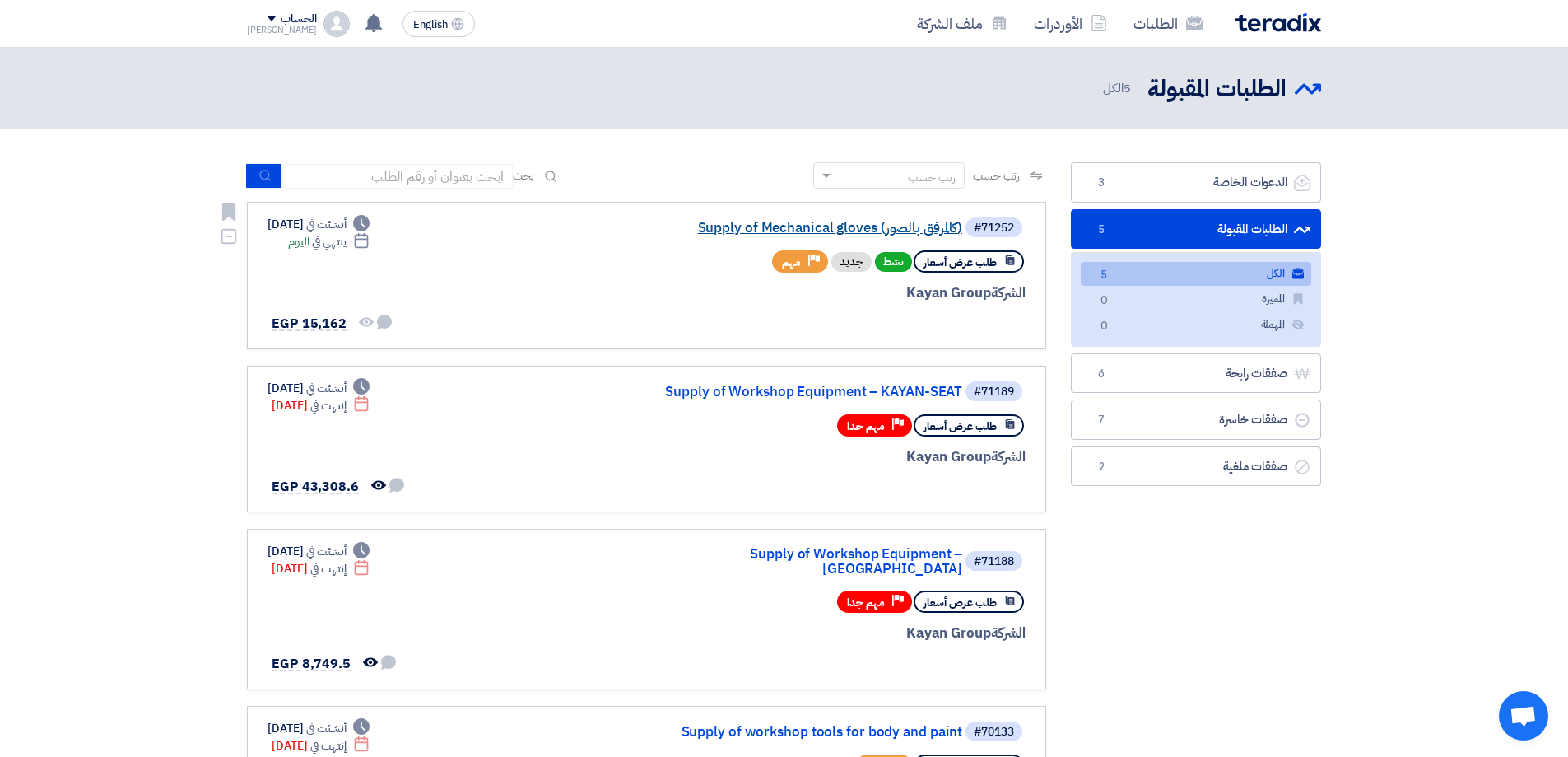
click at [923, 228] on link "Supply of Mechanical gloves (كالمرفق بالصور)" at bounding box center [797, 228] width 329 height 15
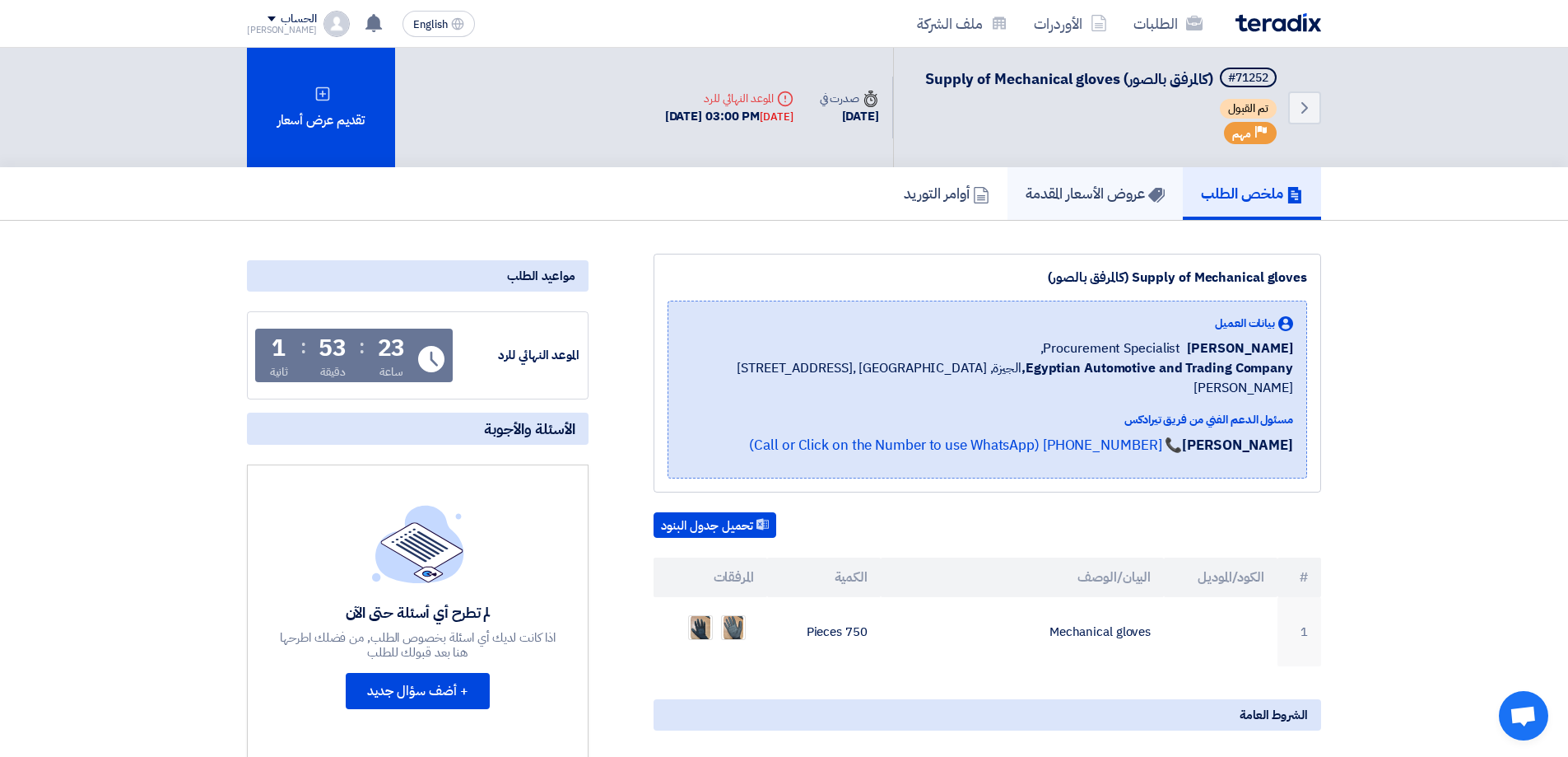
click at [1094, 193] on h5 "عروض الأسعار المقدمة" at bounding box center [1094, 193] width 139 height 19
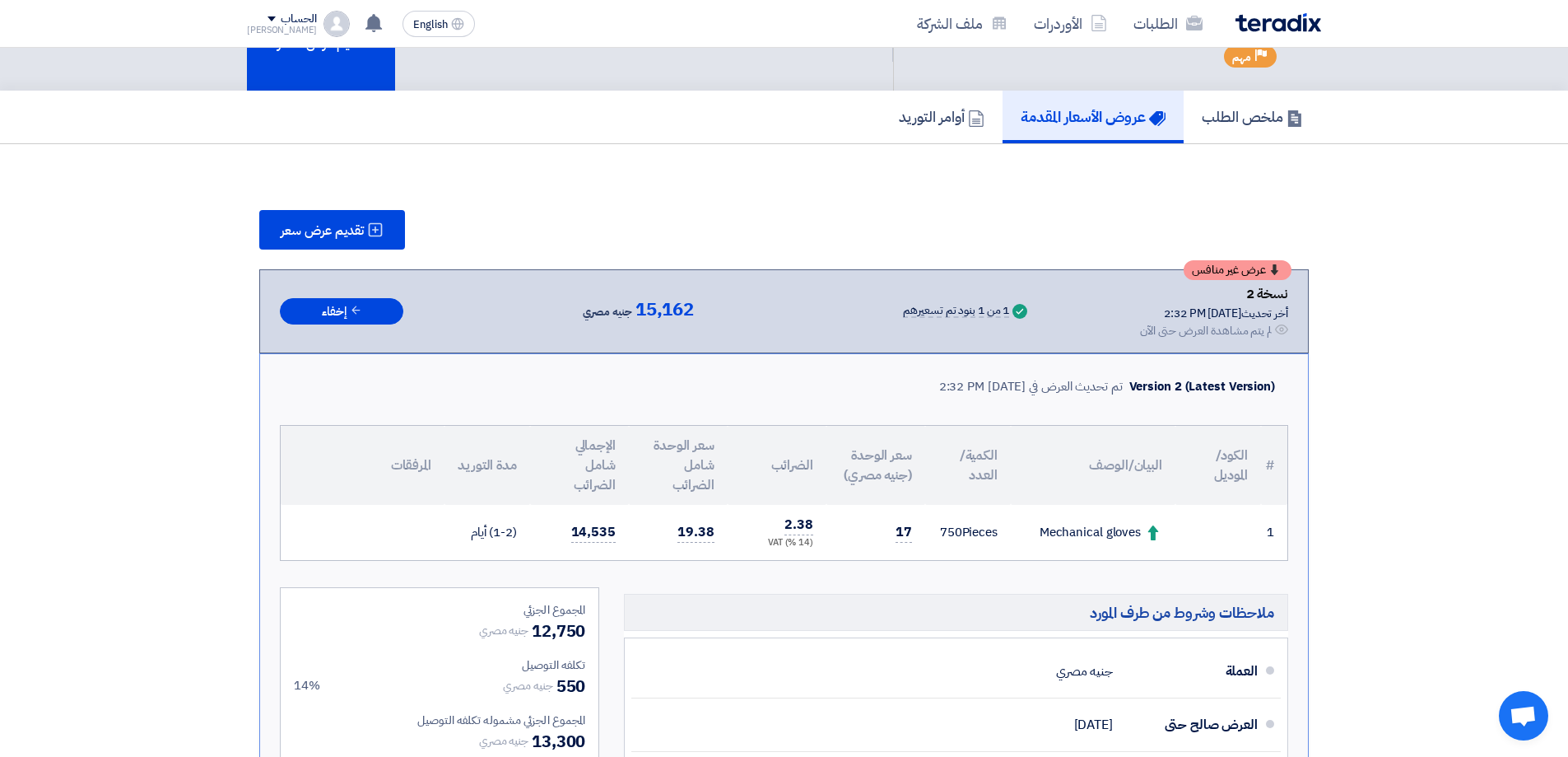
scroll to position [82, 0]
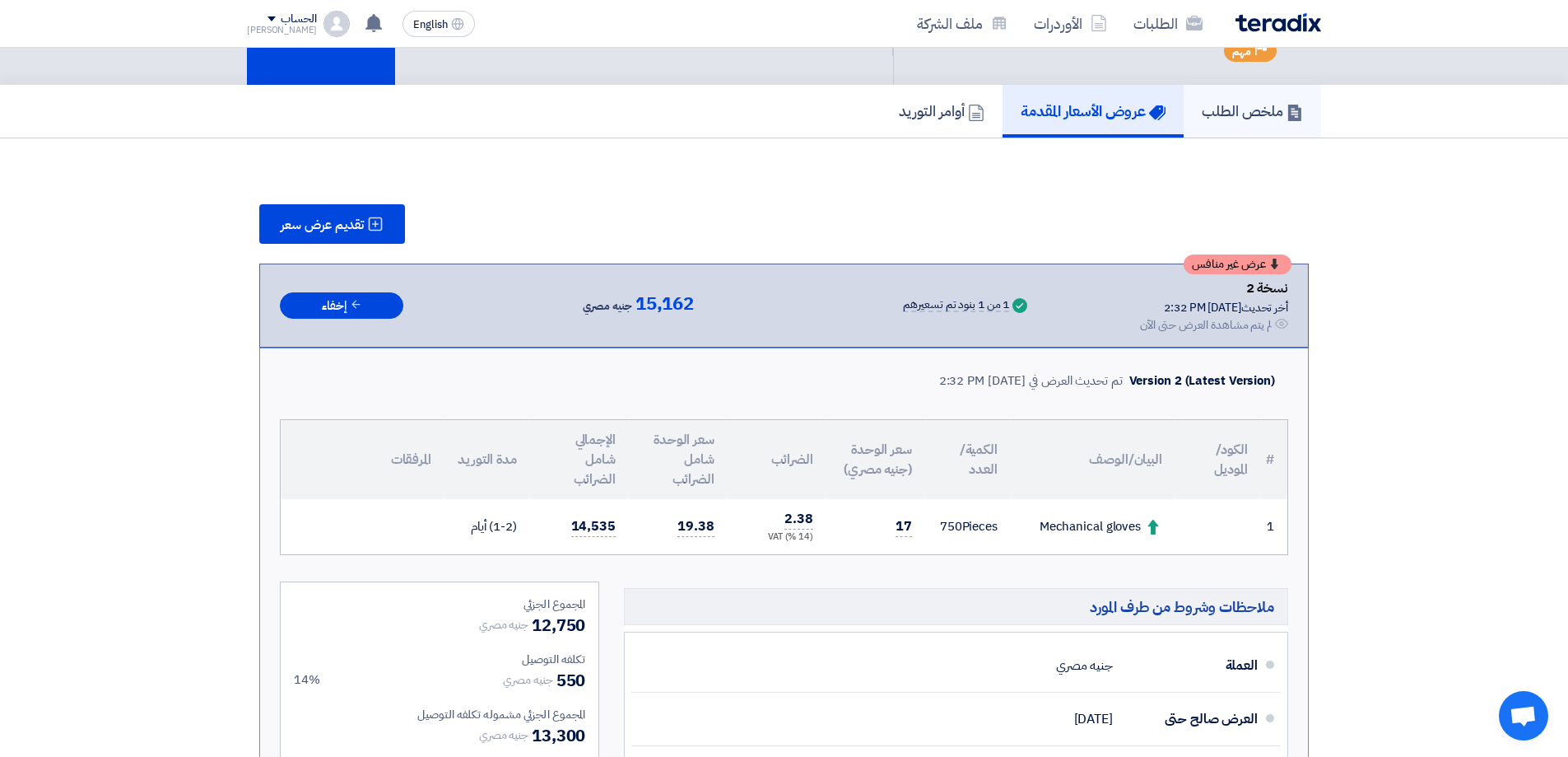
click at [1252, 129] on link "ملخص الطلب" at bounding box center [1253, 111] width 138 height 53
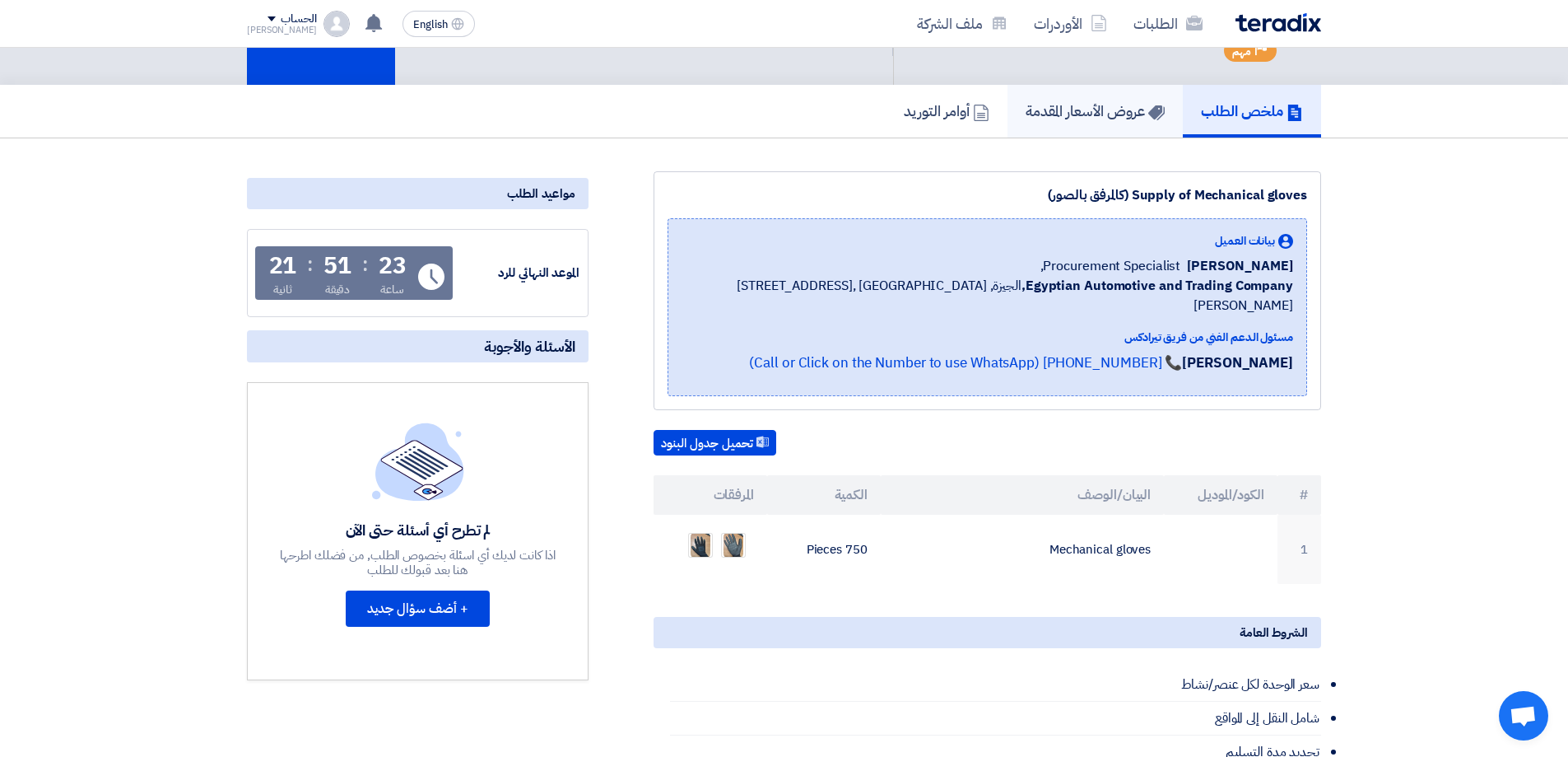
click at [1089, 87] on link "عروض الأسعار المقدمة" at bounding box center [1095, 111] width 175 height 53
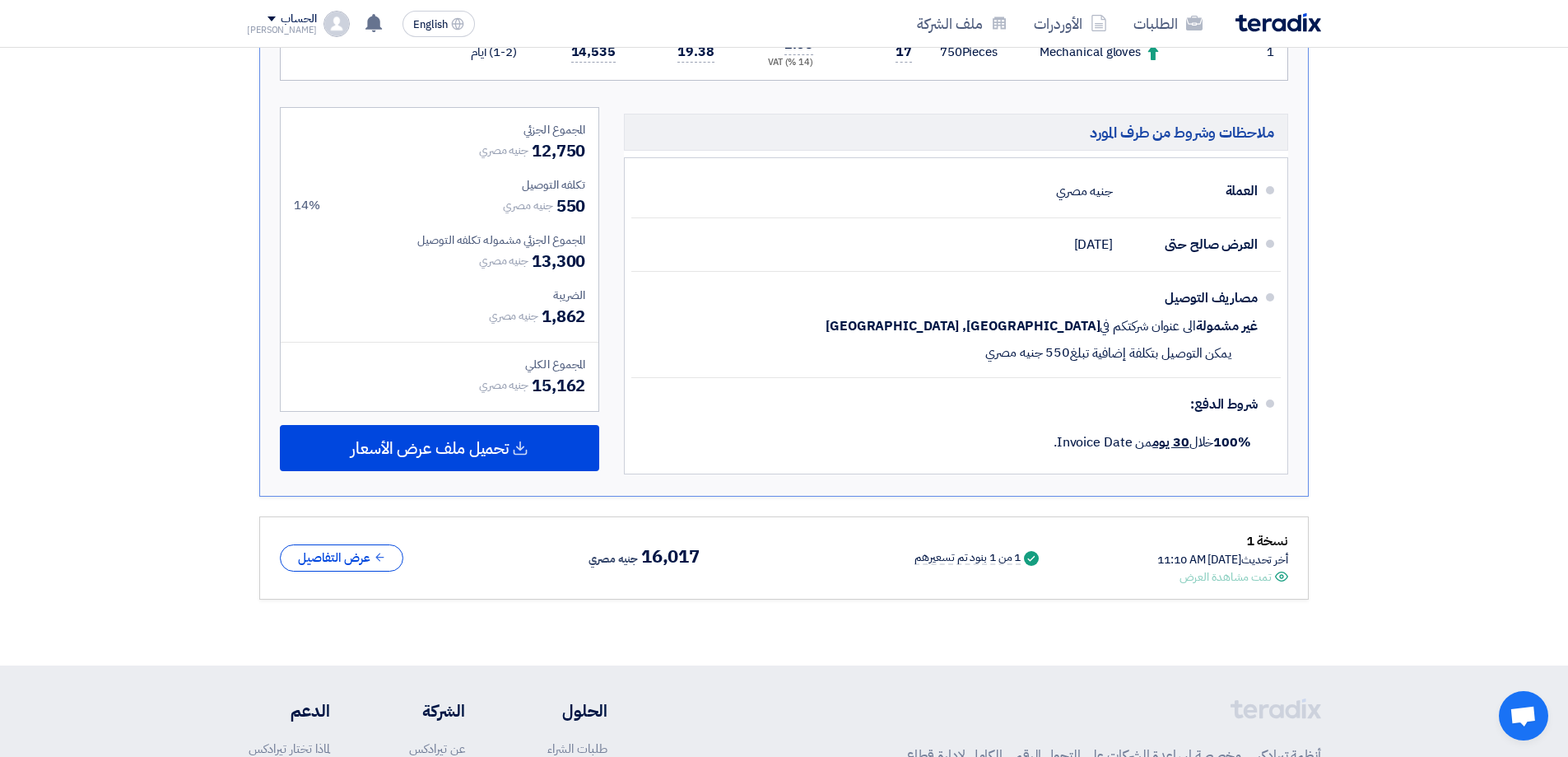
scroll to position [577, 0]
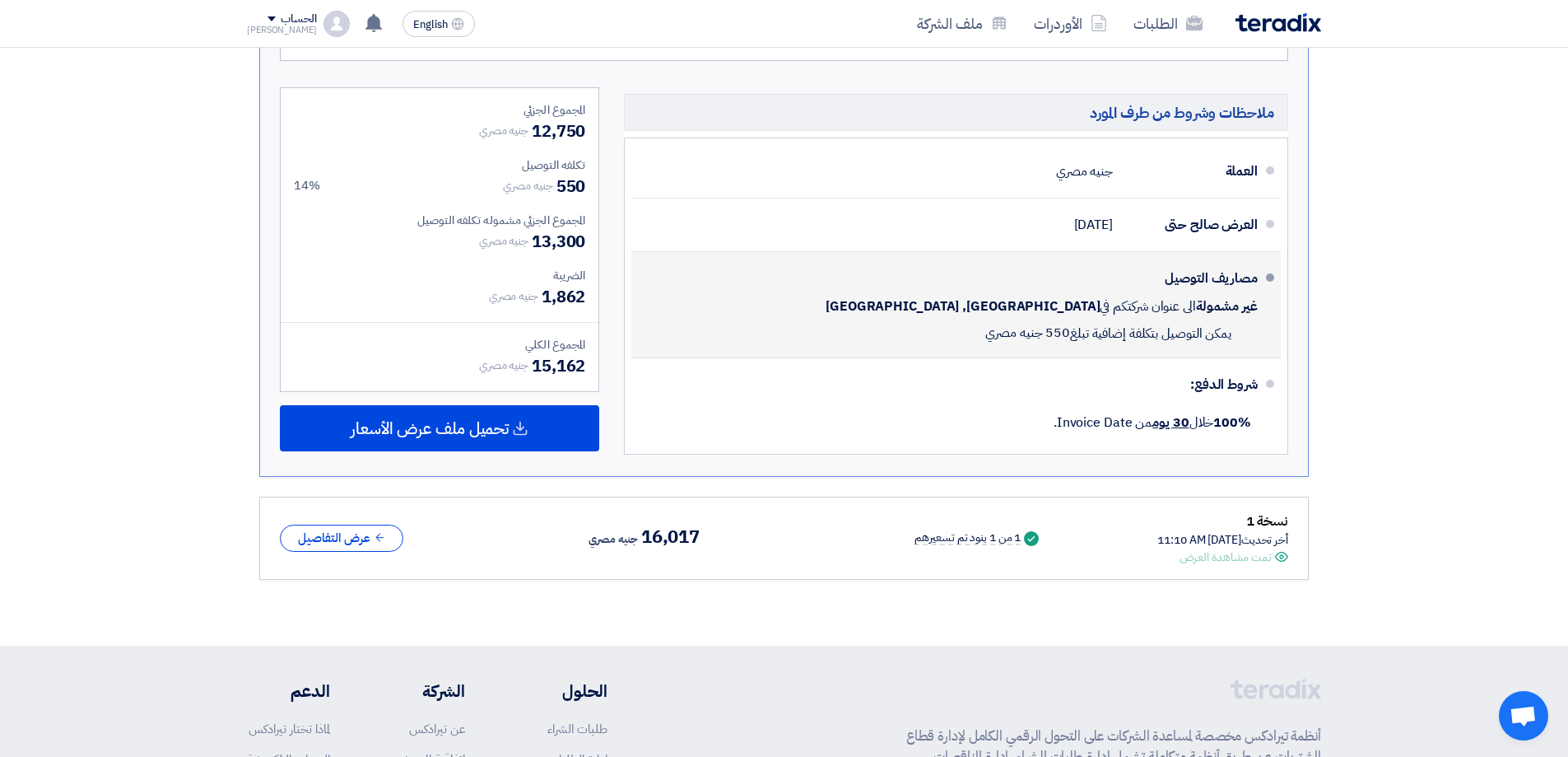
click at [1123, 327] on span "يمكن التوصيل بتكلفة إضافية تبلغ" at bounding box center [1150, 333] width 161 height 16
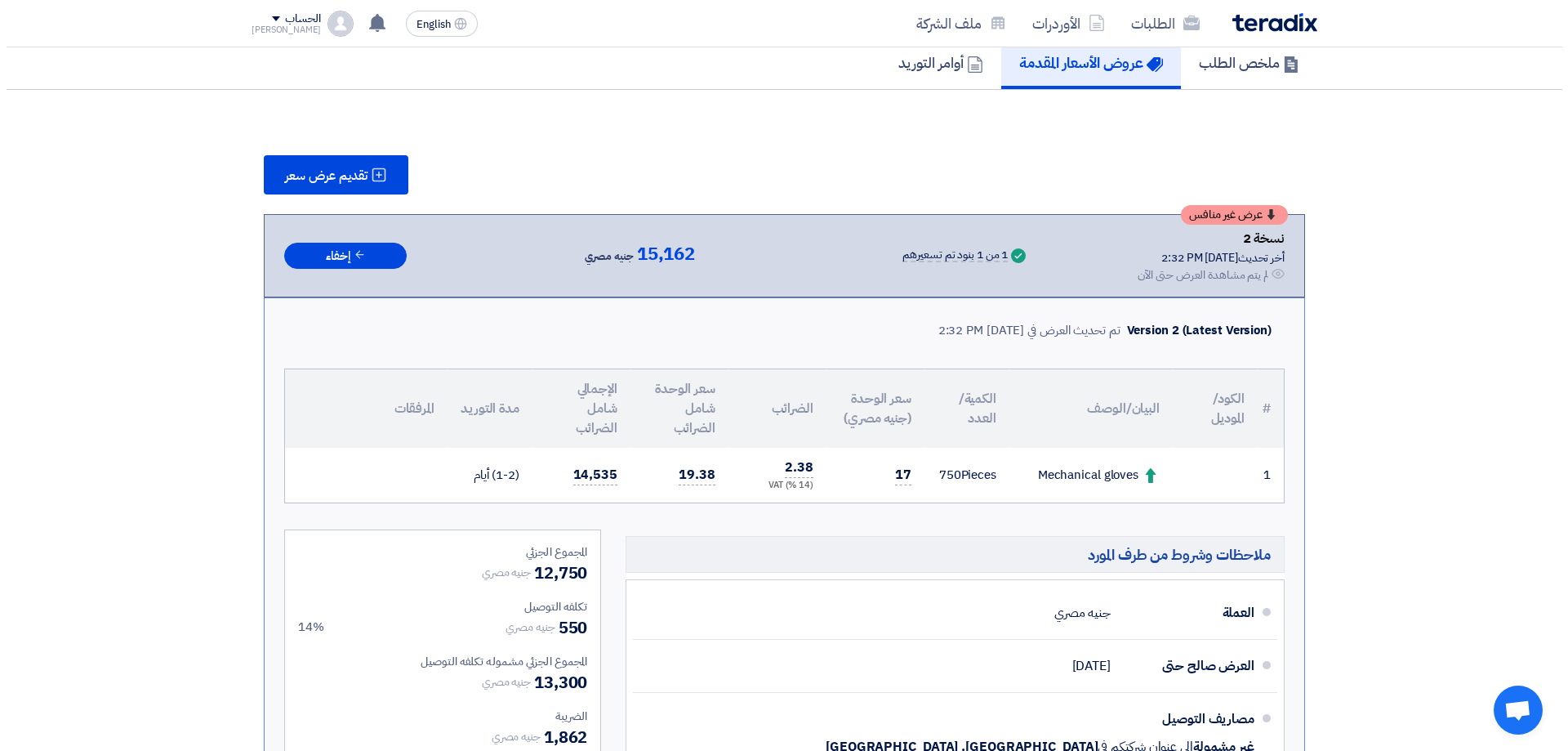
scroll to position [81, 0]
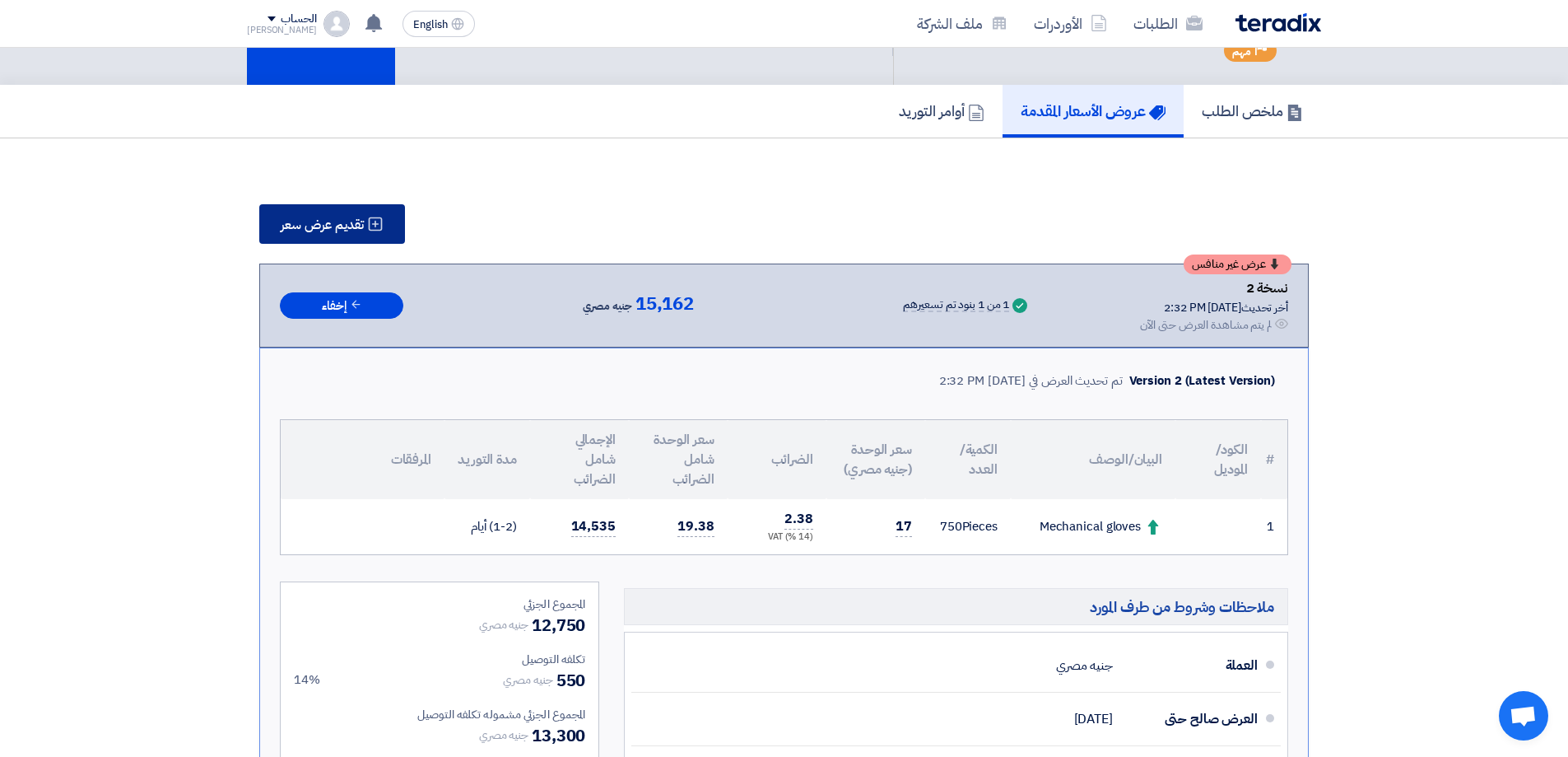
click at [361, 218] on span "تقديم عرض سعر" at bounding box center [323, 225] width 83 height 13
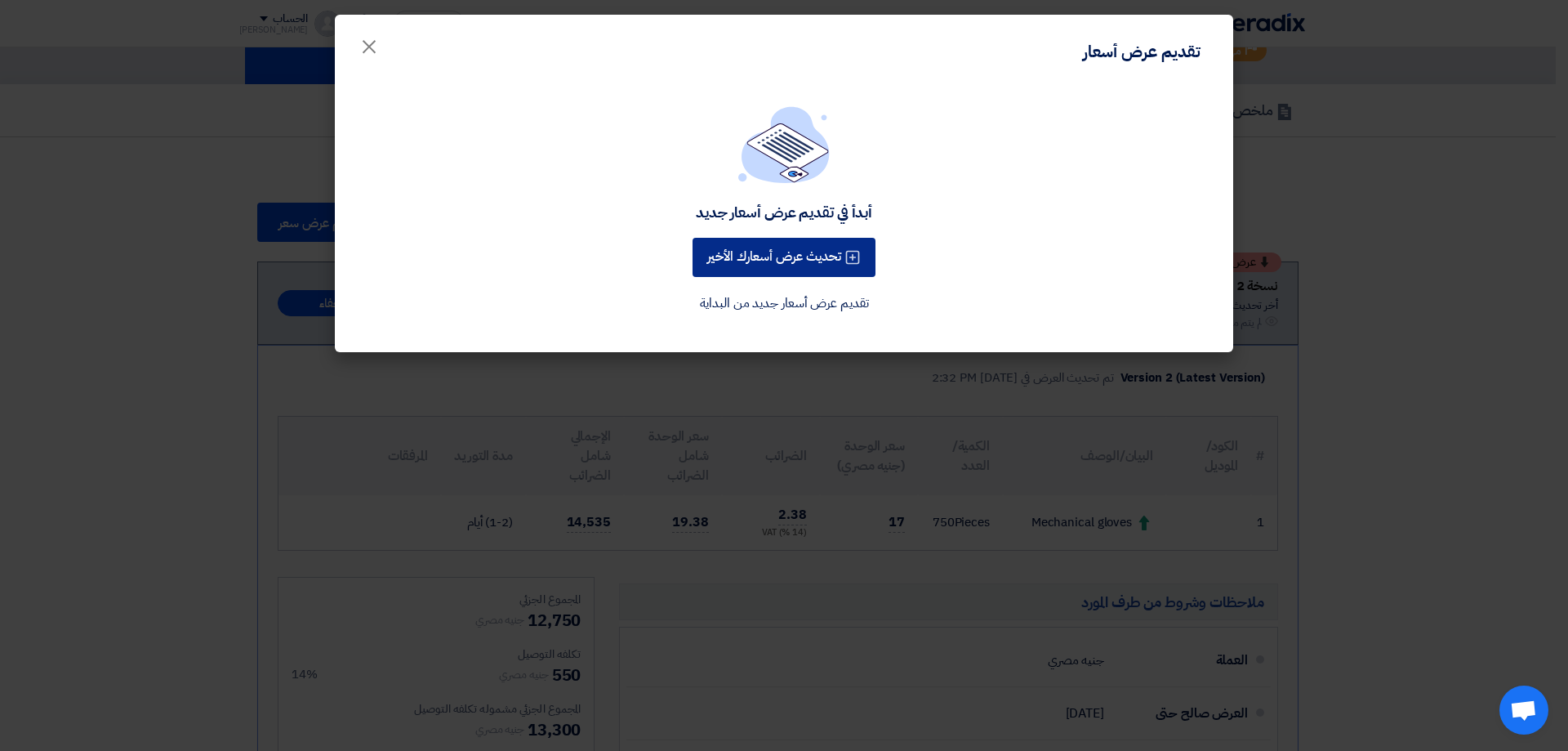
click at [788, 265] on button "تحديث عرض أسعارك الأخير" at bounding box center [784, 258] width 183 height 39
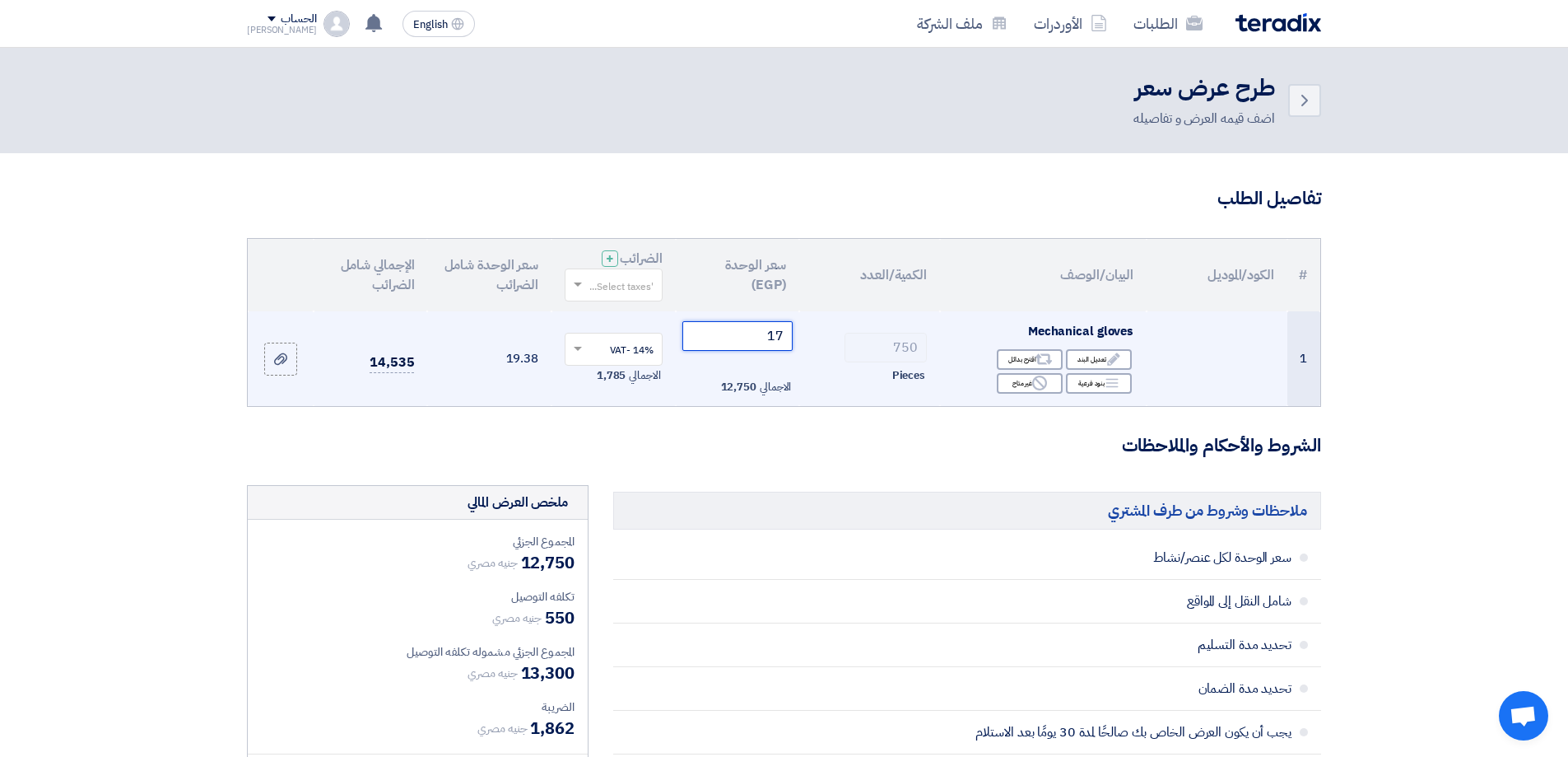
click at [784, 328] on input "17" at bounding box center [738, 335] width 111 height 29
click at [782, 328] on input "17" at bounding box center [738, 335] width 111 height 29
click at [776, 329] on input "17" at bounding box center [738, 335] width 111 height 29
click at [776, 328] on input "17" at bounding box center [738, 335] width 111 height 29
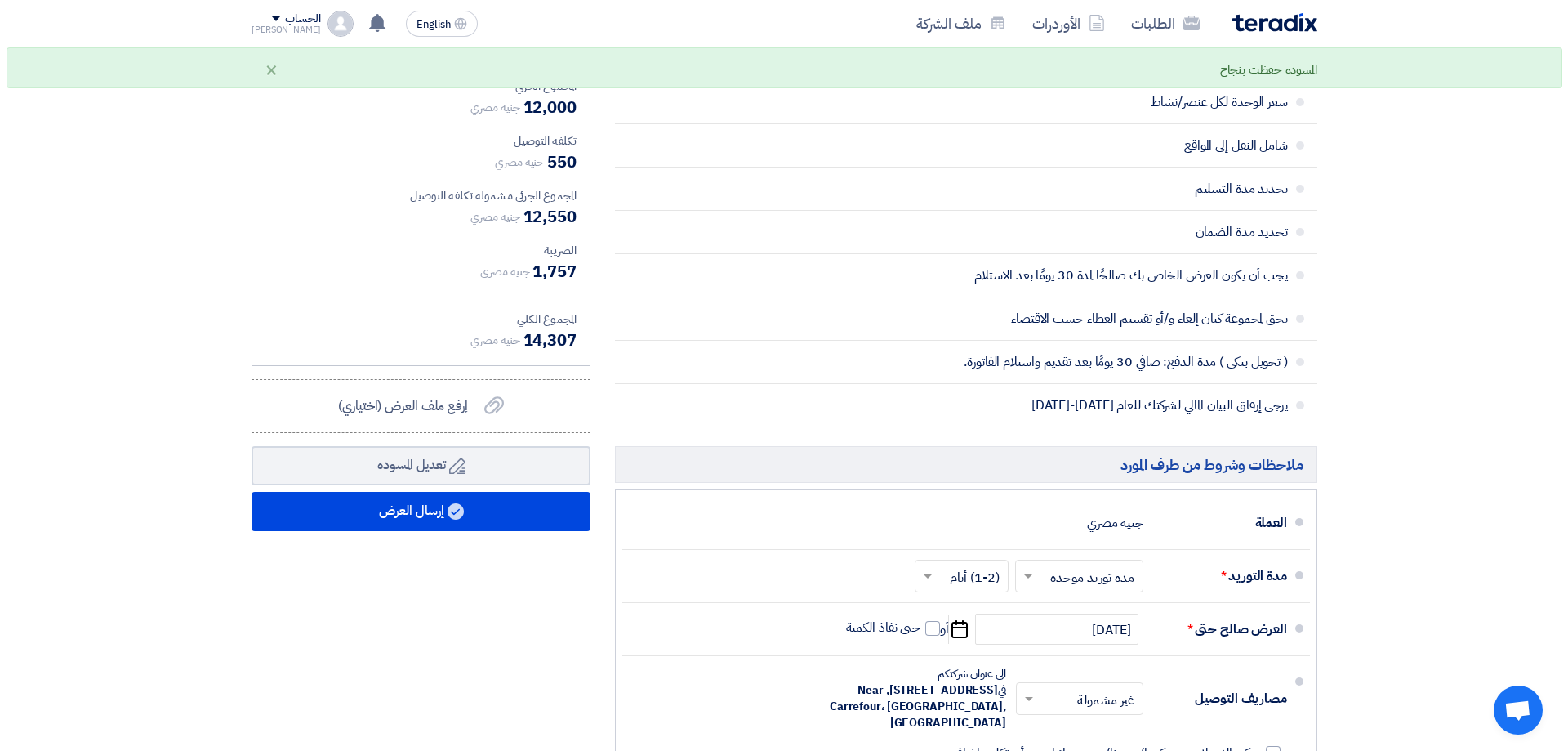
scroll to position [490, 0]
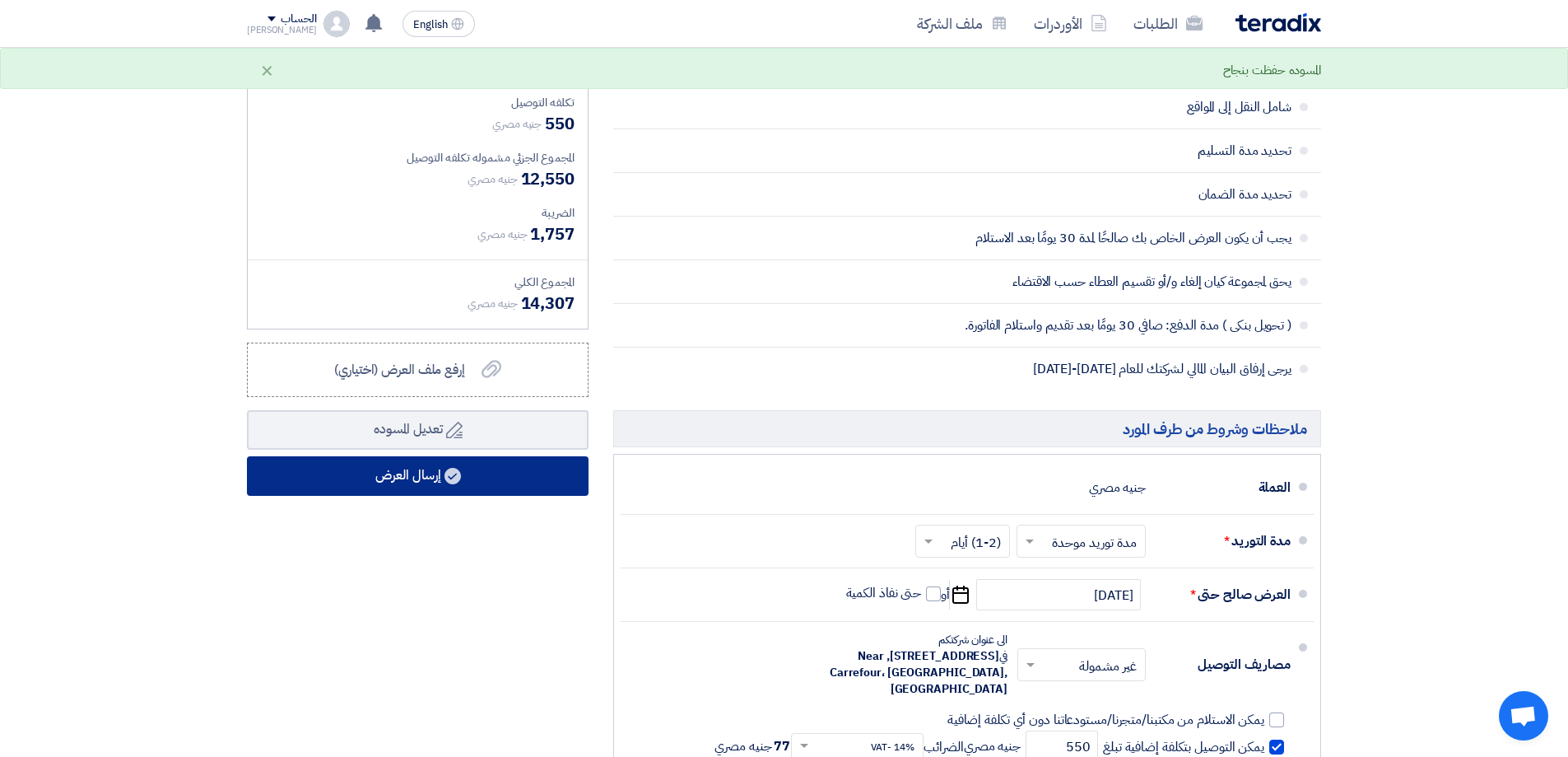
type input "16"
click at [488, 464] on button "إرسال العرض" at bounding box center [418, 476] width 342 height 40
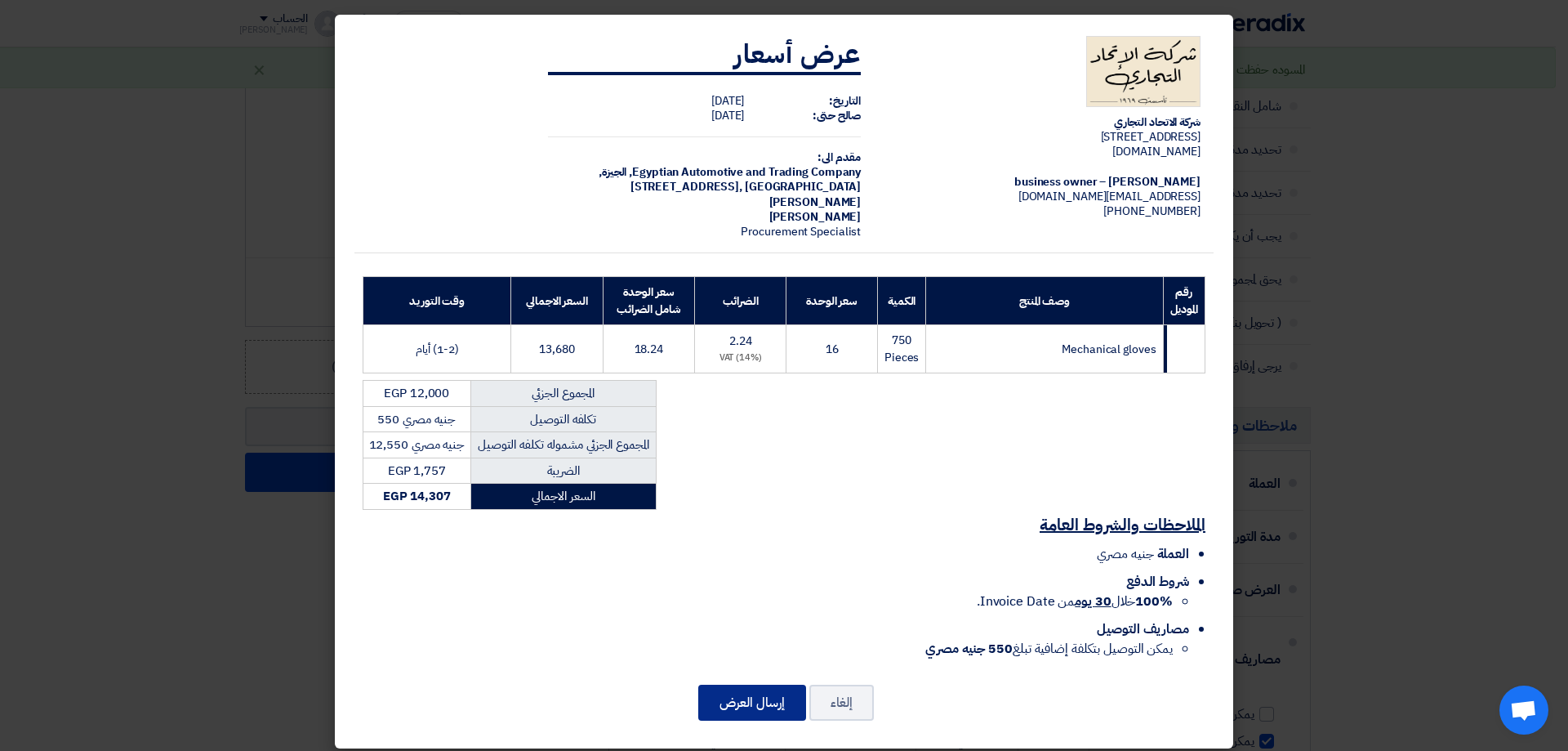
click at [785, 685] on button "إرسال العرض" at bounding box center [752, 702] width 108 height 36
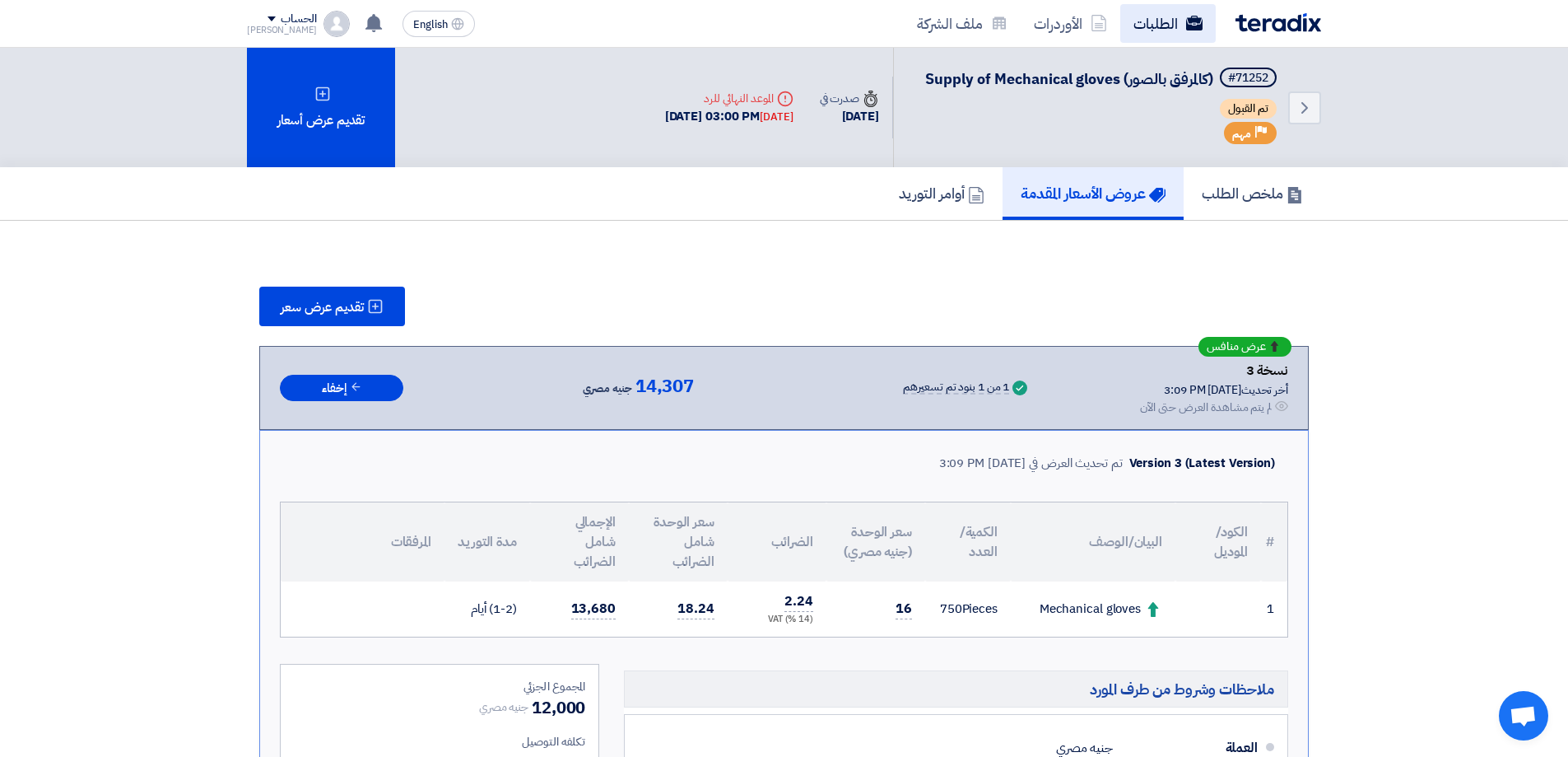
click at [1178, 16] on link "الطلبات" at bounding box center [1167, 23] width 95 height 39
